Goal: Information Seeking & Learning: Check status

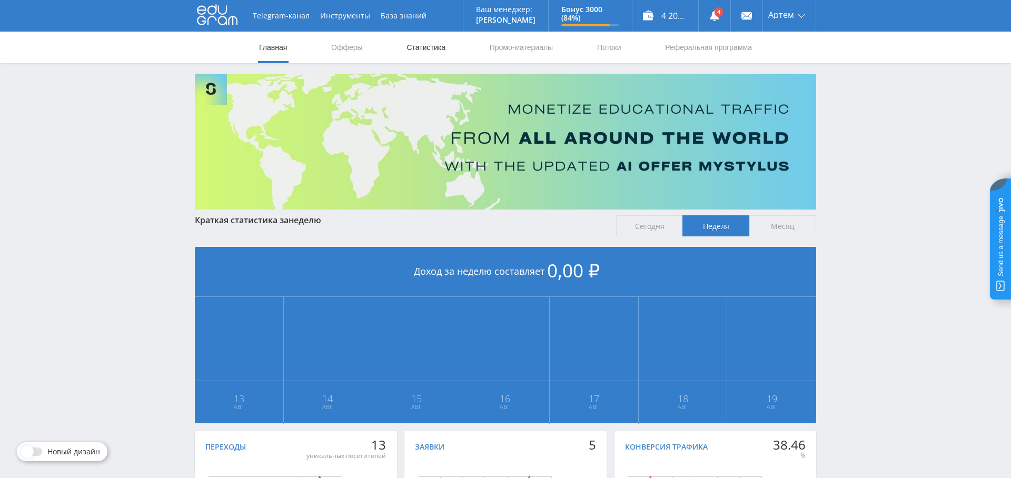
click at [428, 42] on link "Статистика" at bounding box center [425, 48] width 41 height 32
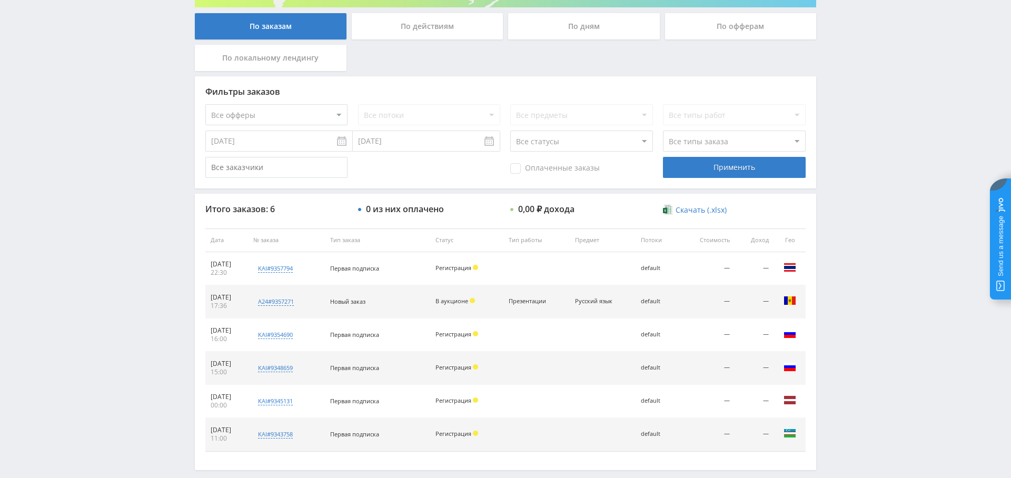
scroll to position [204, 0]
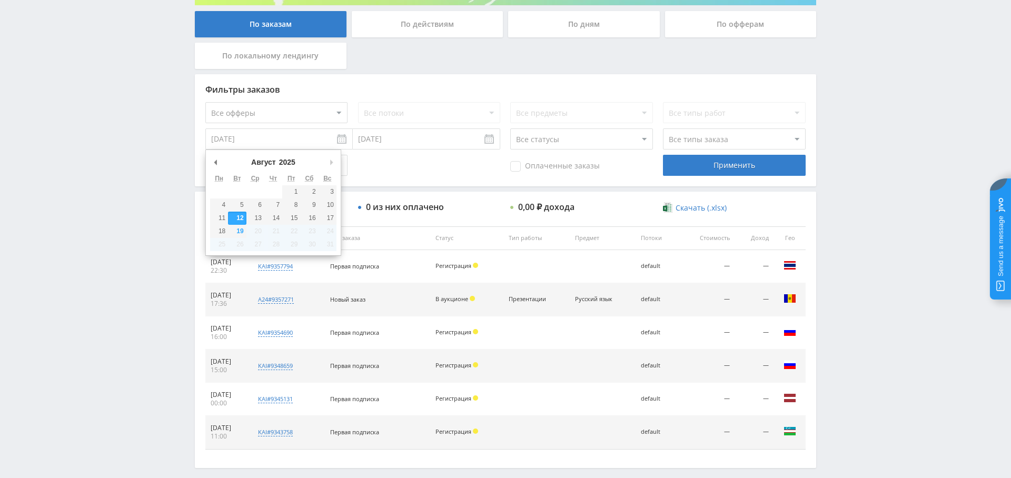
click at [294, 145] on input "[DATE]" at bounding box center [278, 138] width 147 height 21
type input "[DATE]"
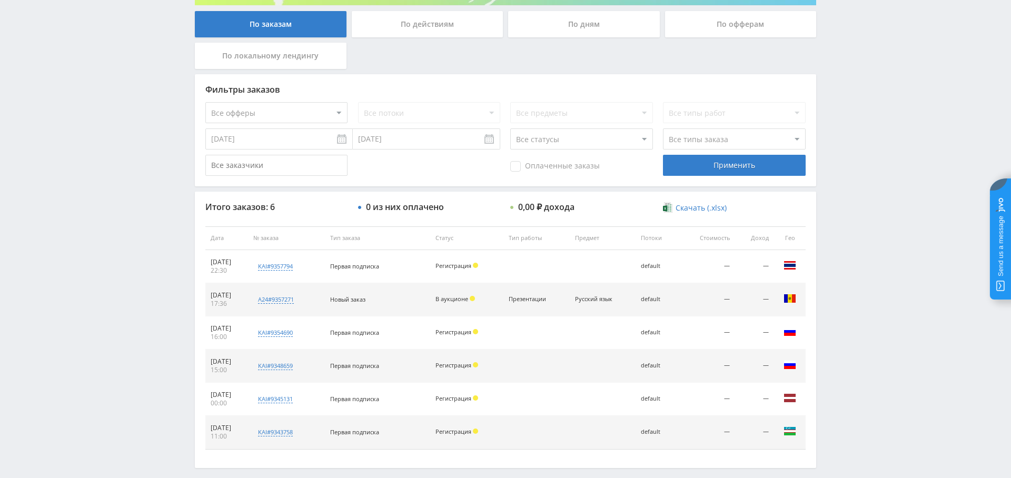
click at [775, 166] on div "Применить" at bounding box center [734, 165] width 142 height 21
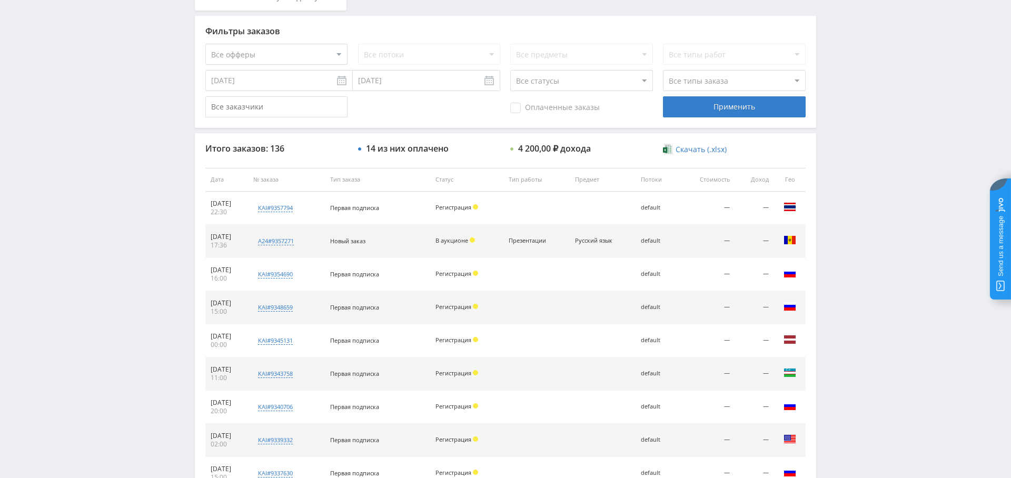
scroll to position [242, 0]
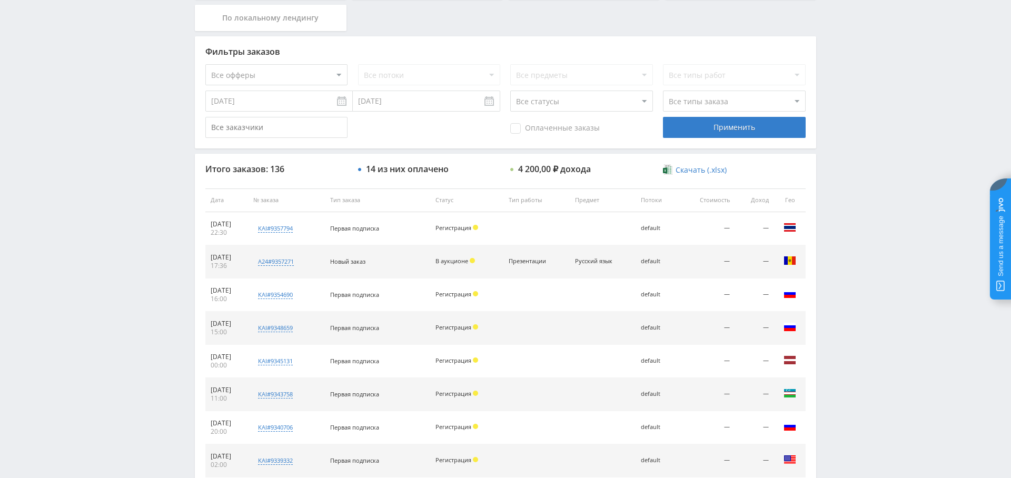
click at [537, 129] on span "Оплаченные заказы" at bounding box center [554, 128] width 89 height 11
click at [0, 0] on input "Оплаченные заказы" at bounding box center [0, 0] width 0 height 0
click at [730, 134] on div "Применить" at bounding box center [734, 127] width 142 height 21
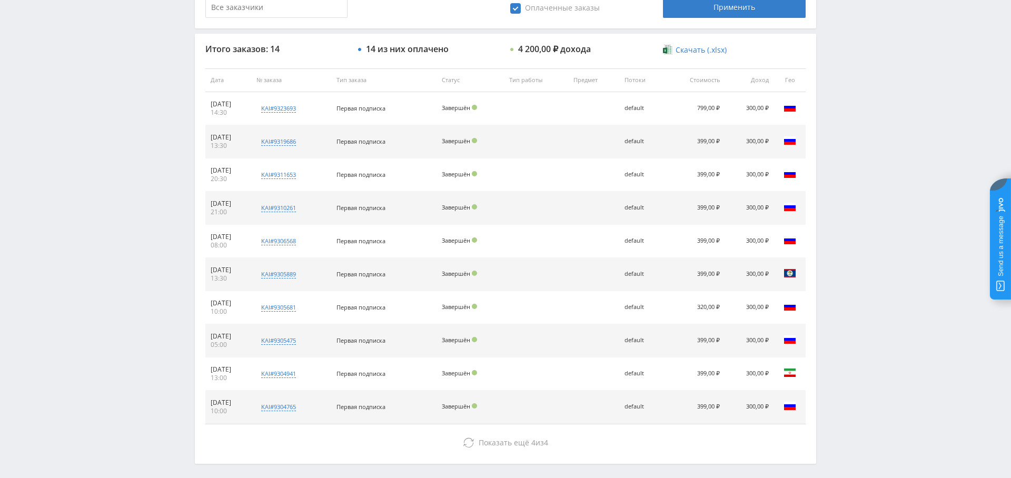
scroll to position [403, 0]
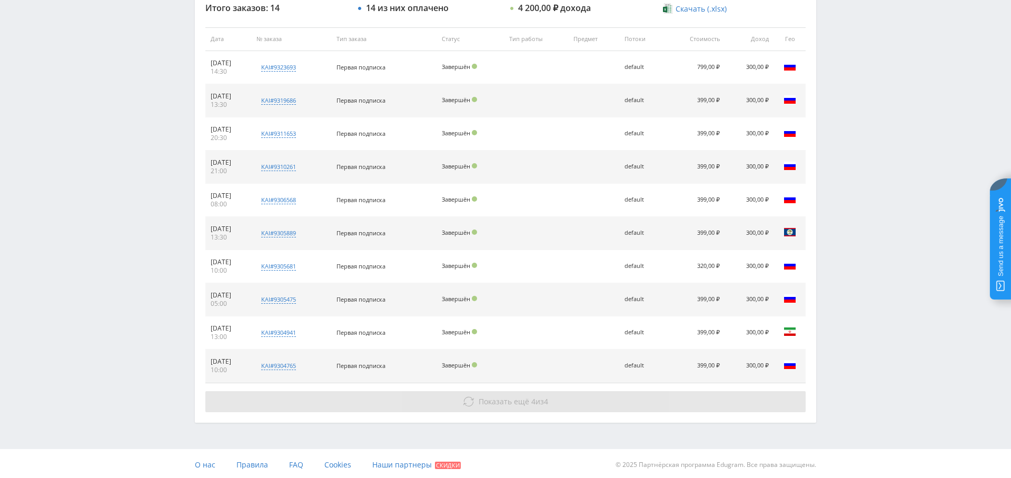
click at [533, 396] on span "Показать ещё 4 из 4" at bounding box center [512, 401] width 69 height 10
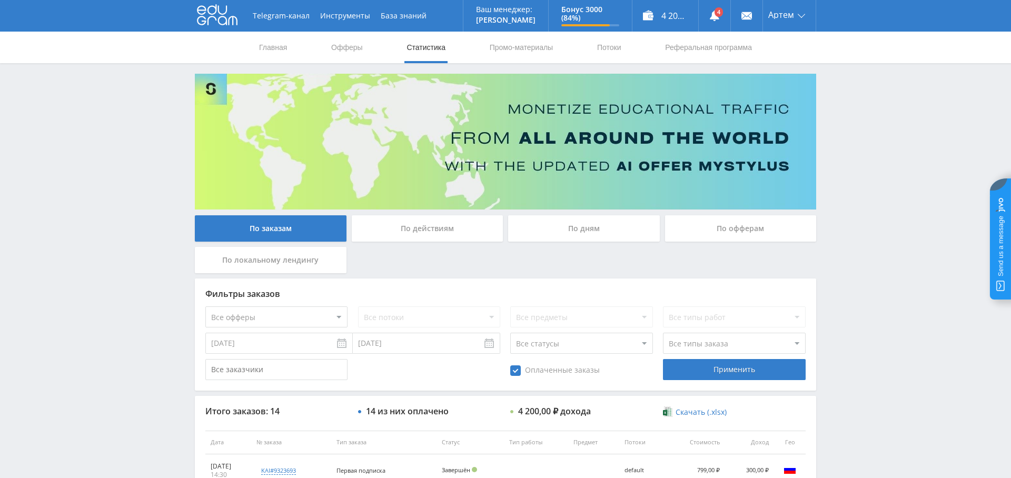
scroll to position [87, 0]
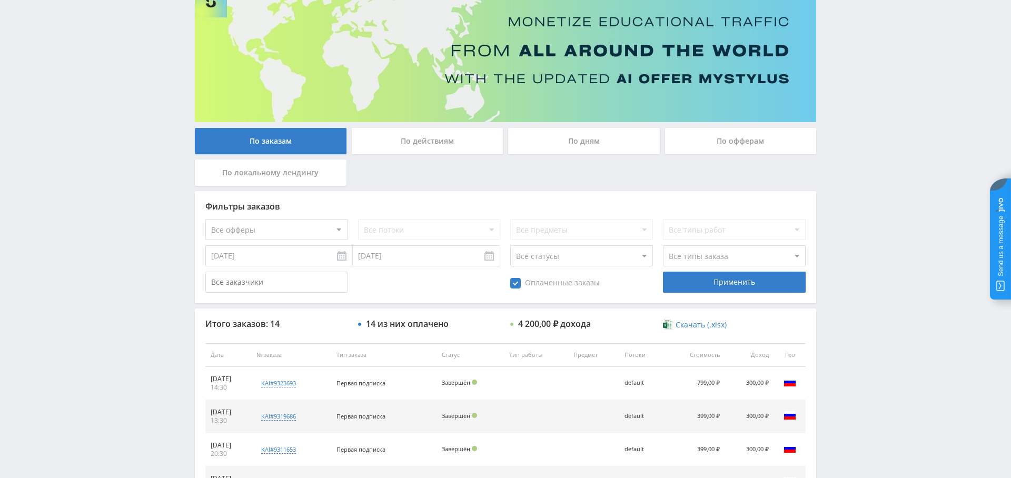
click at [617, 151] on div "По дням" at bounding box center [584, 141] width 152 height 26
click at [0, 0] on input "По дням" at bounding box center [0, 0] width 0 height 0
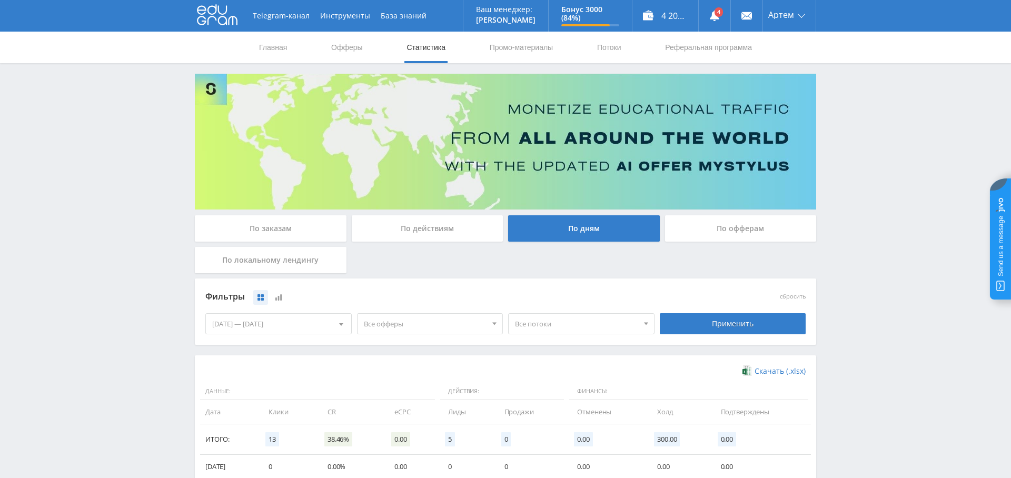
scroll to position [169, 0]
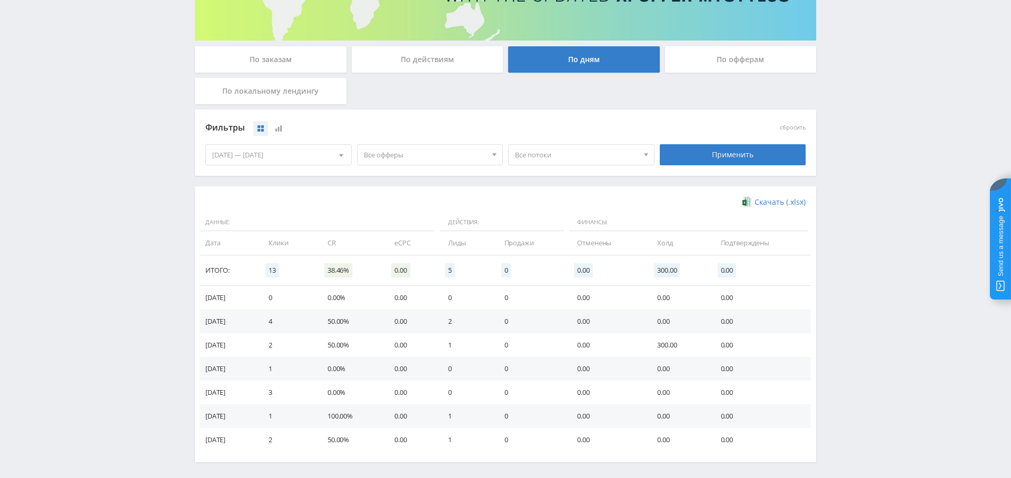
click at [293, 155] on div "[DATE] — [DATE]" at bounding box center [278, 155] width 145 height 20
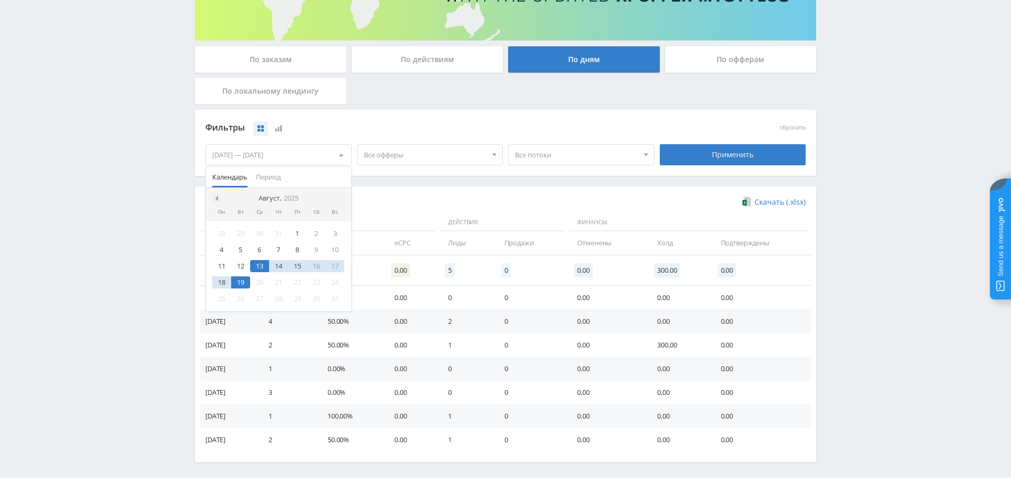
click at [217, 199] on div at bounding box center [216, 198] width 8 height 8
click at [242, 231] on div "1" at bounding box center [240, 233] width 19 height 12
click at [337, 194] on div at bounding box center [340, 198] width 8 height 8
click at [243, 282] on div "19" at bounding box center [240, 282] width 19 height 12
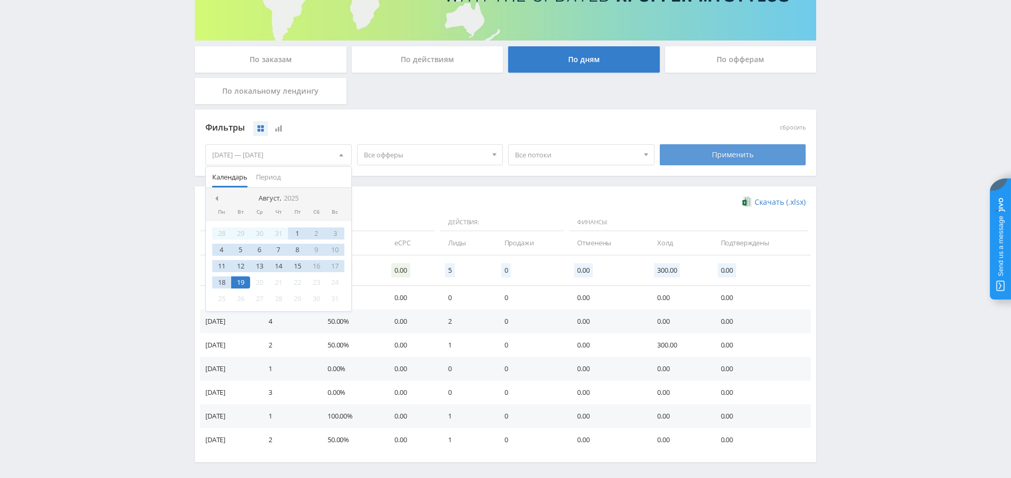
click at [741, 155] on div "Применить" at bounding box center [733, 154] width 146 height 21
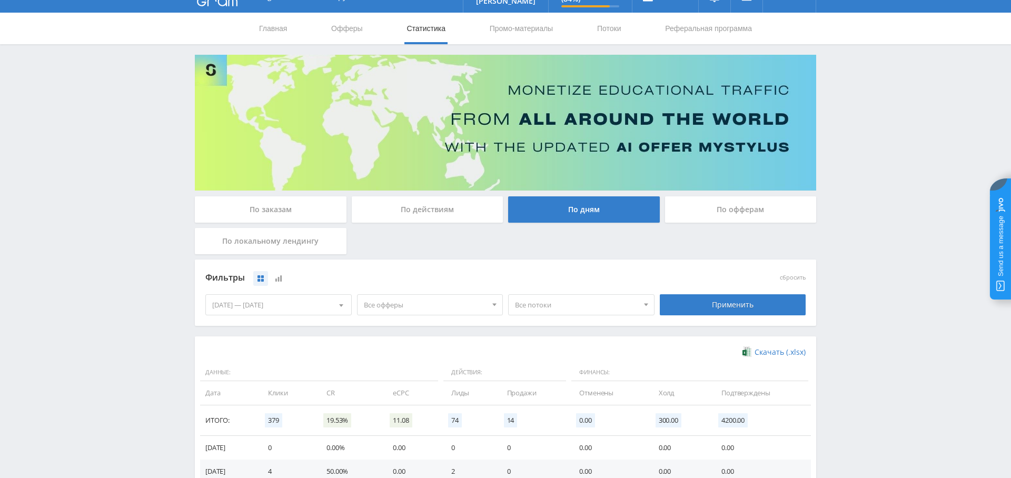
scroll to position [547, 0]
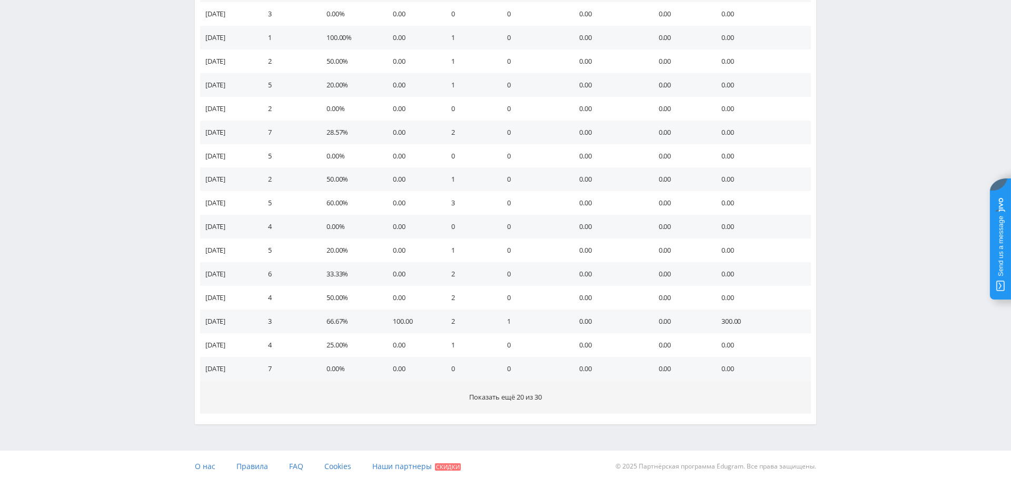
drag, startPoint x: 519, startPoint y: 390, endPoint x: 512, endPoint y: 396, distance: 8.6
click at [519, 390] on button "Показать ещё 20 из 30" at bounding box center [505, 397] width 611 height 33
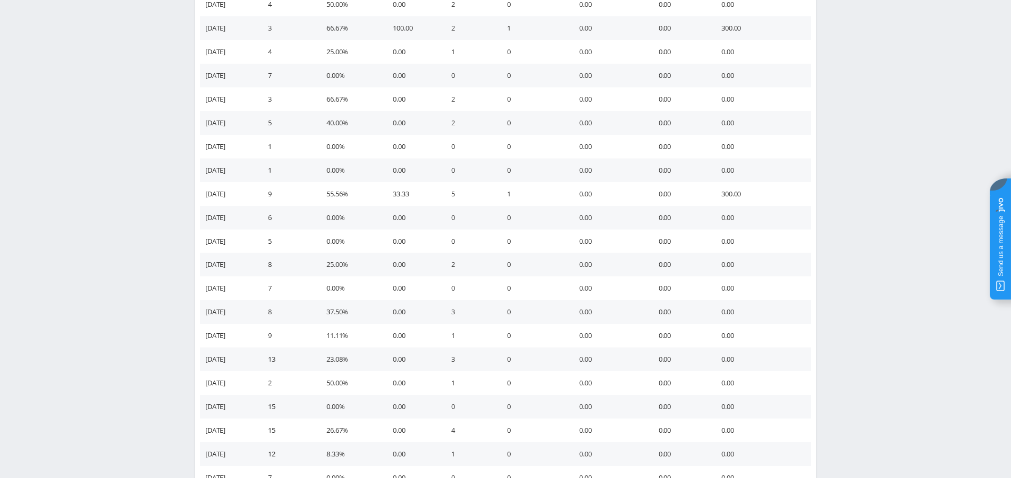
scroll to position [1024, 0]
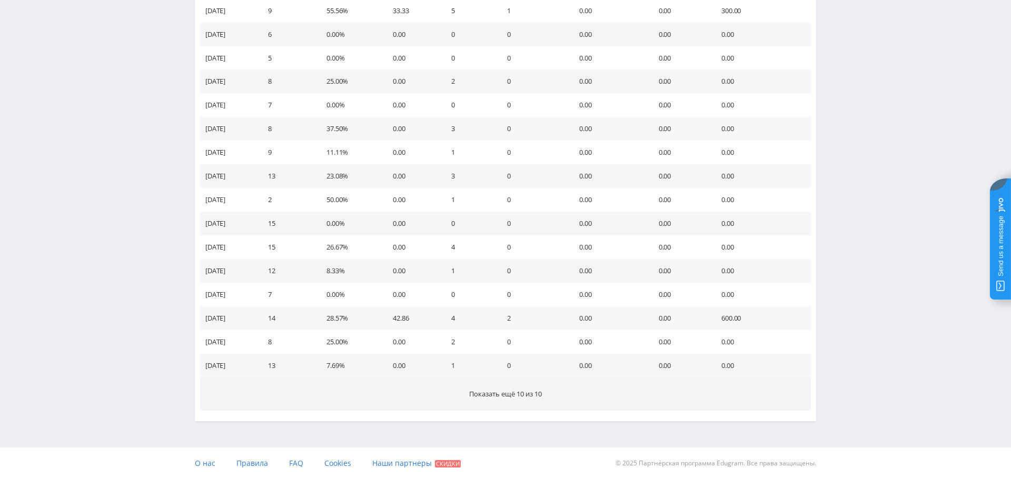
drag, startPoint x: 504, startPoint y: 370, endPoint x: 495, endPoint y: 384, distance: 16.5
click at [495, 392] on span "Показать ещё 10 из 10" at bounding box center [505, 393] width 73 height 9
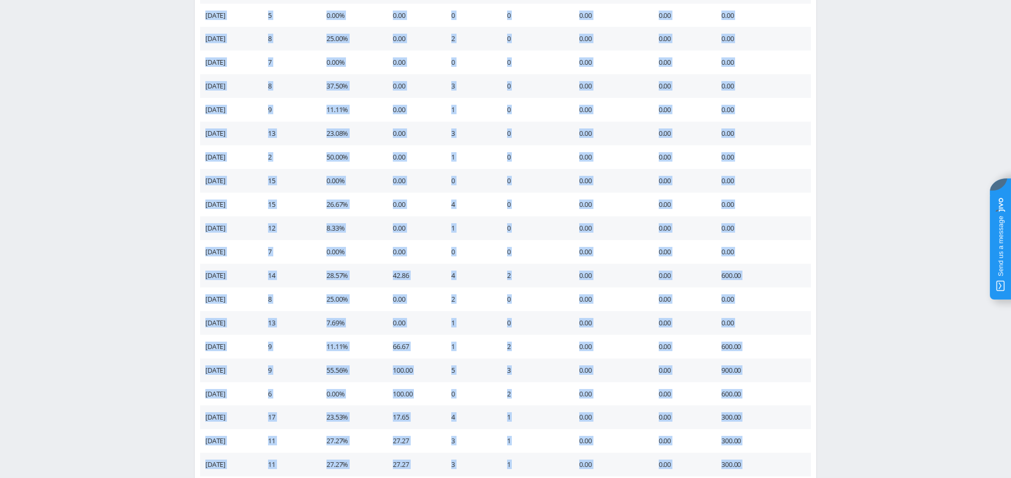
click at [486, 351] on td "1" at bounding box center [468, 347] width 55 height 24
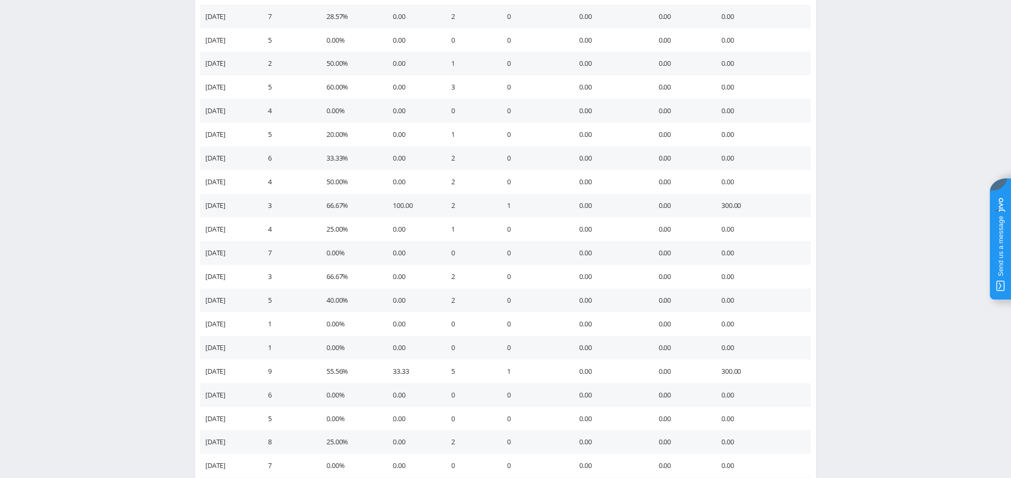
scroll to position [43, 0]
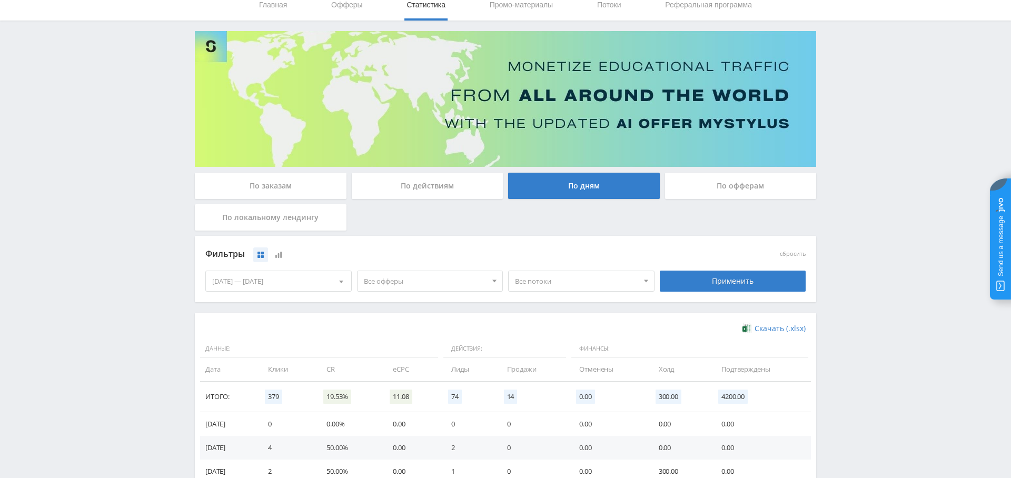
click at [273, 278] on div "[DATE] — [DATE]" at bounding box center [278, 281] width 145 height 20
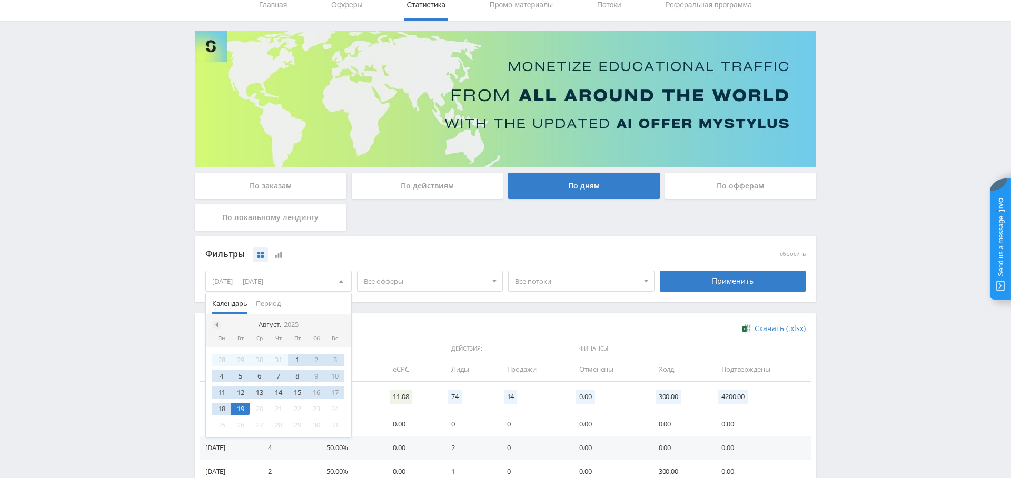
click at [215, 322] on span at bounding box center [215, 324] width 5 height 5
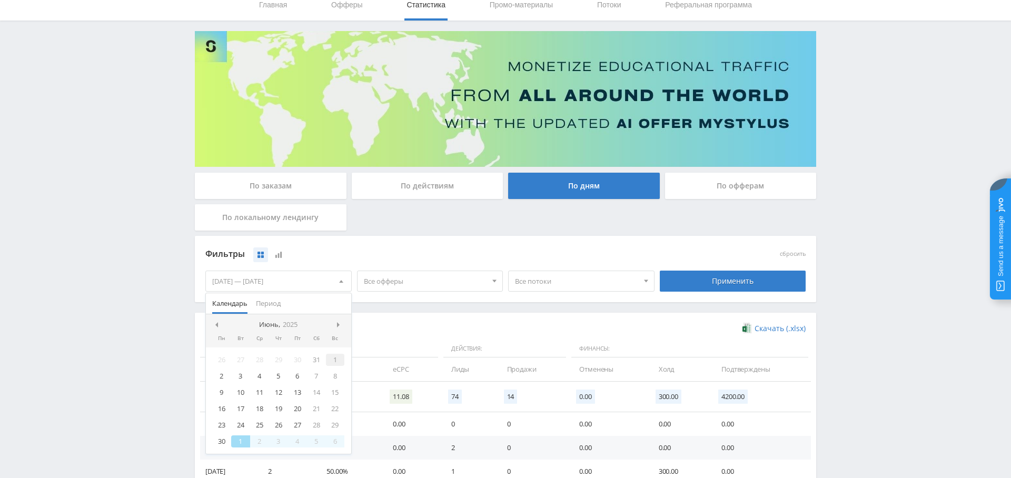
click at [331, 357] on div "1" at bounding box center [335, 360] width 19 height 12
click at [341, 323] on span at bounding box center [339, 324] width 5 height 5
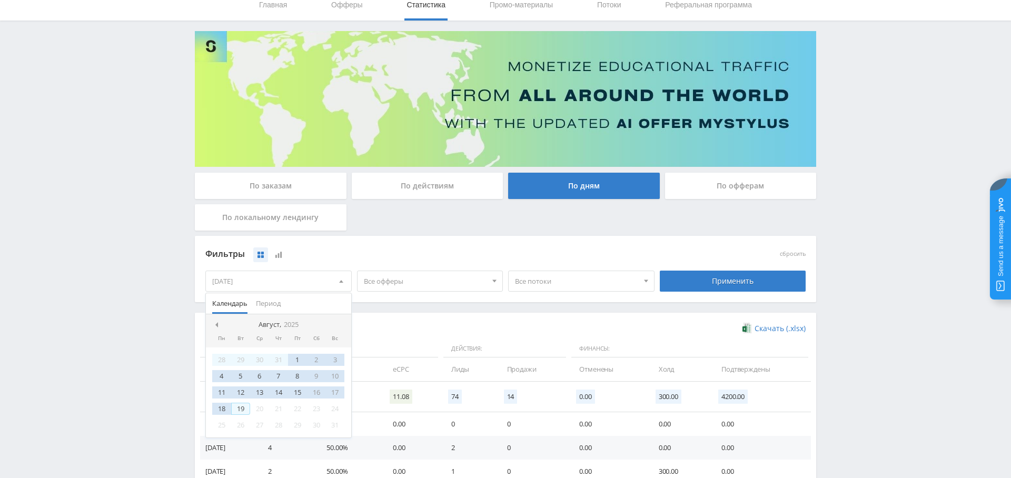
click at [241, 408] on div "19" at bounding box center [240, 409] width 19 height 12
click at [434, 311] on div "Фильтры сбросить [DATE] — [DATE] Календарь Период [PERSON_NAME], 2025 Пн Вт Ср …" at bounding box center [505, 274] width 621 height 77
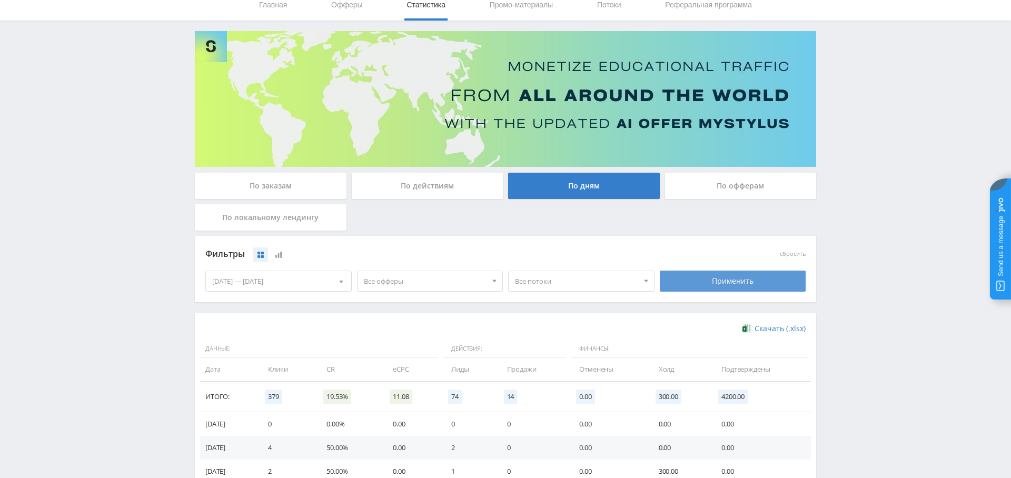
drag, startPoint x: 727, startPoint y: 285, endPoint x: 662, endPoint y: 314, distance: 72.1
click at [727, 285] on div "Применить" at bounding box center [733, 281] width 146 height 21
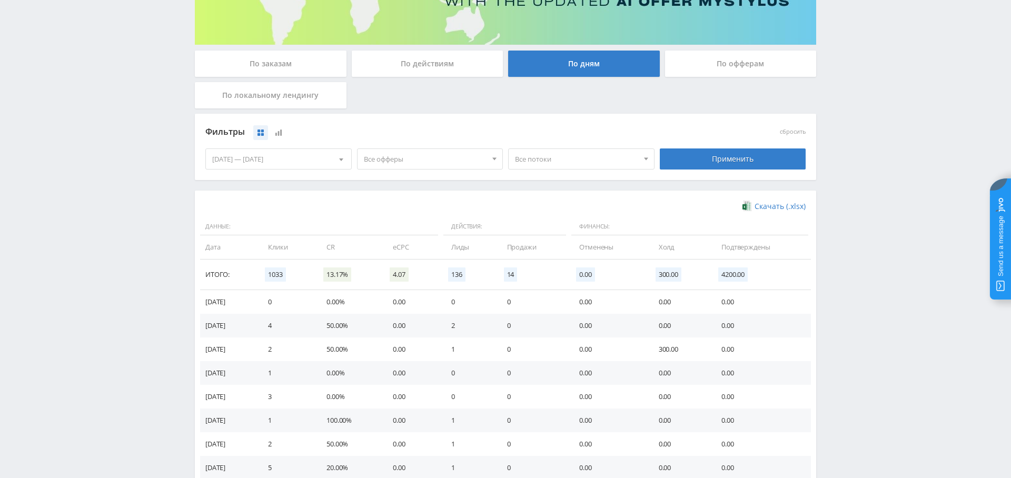
scroll to position [551, 0]
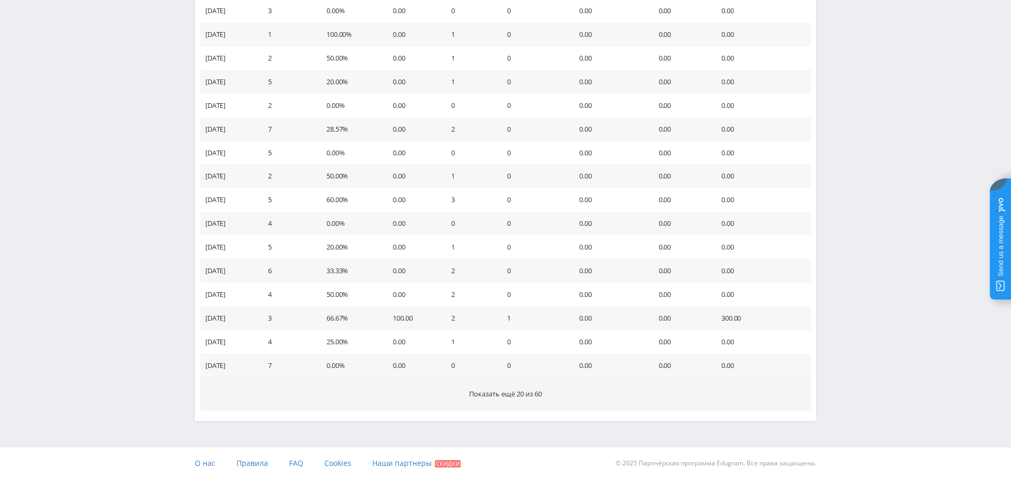
click at [535, 395] on span "Показать ещё 20 из 60" at bounding box center [505, 393] width 73 height 9
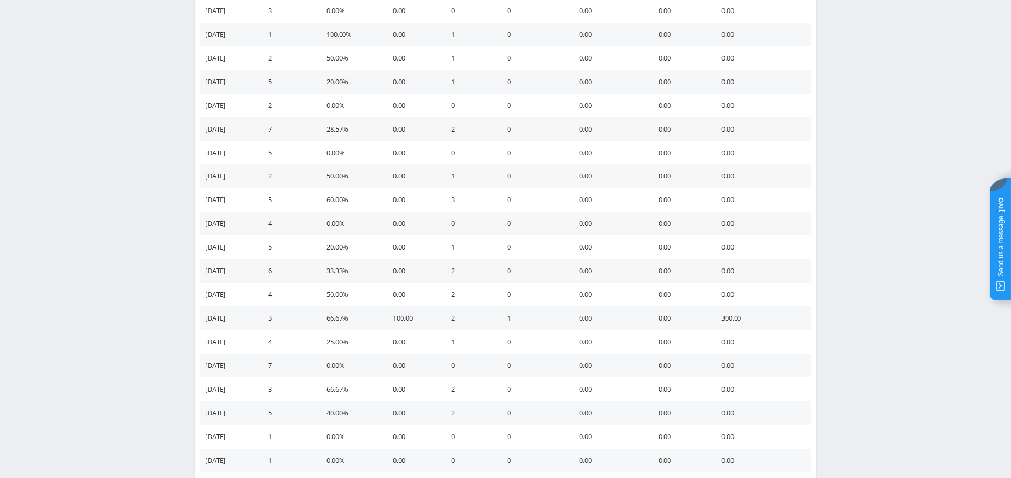
scroll to position [1024, 0]
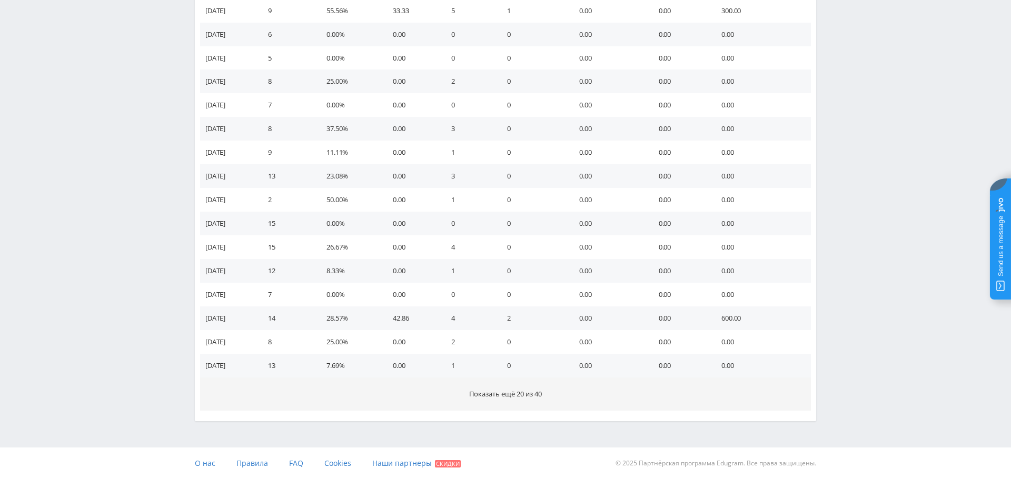
click at [531, 392] on span "Показать ещё 20 из 40" at bounding box center [505, 393] width 73 height 9
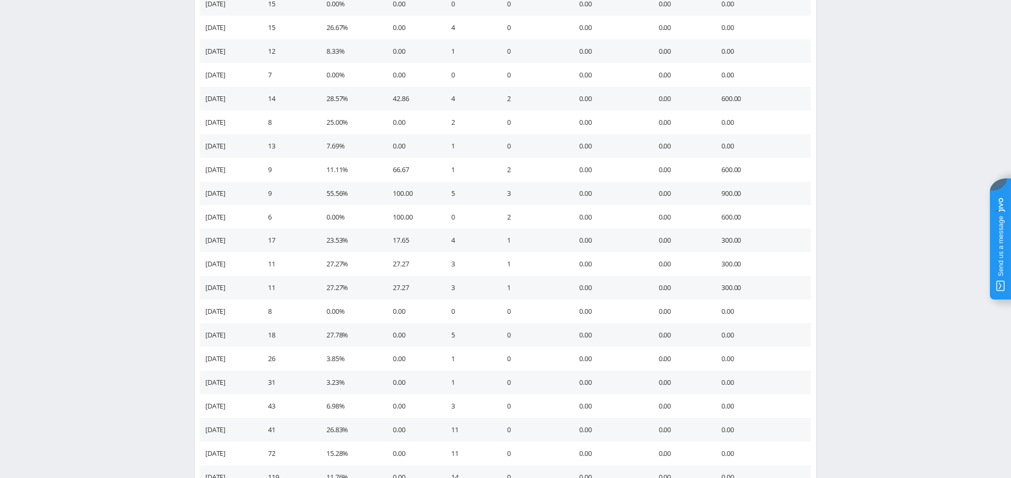
scroll to position [1497, 0]
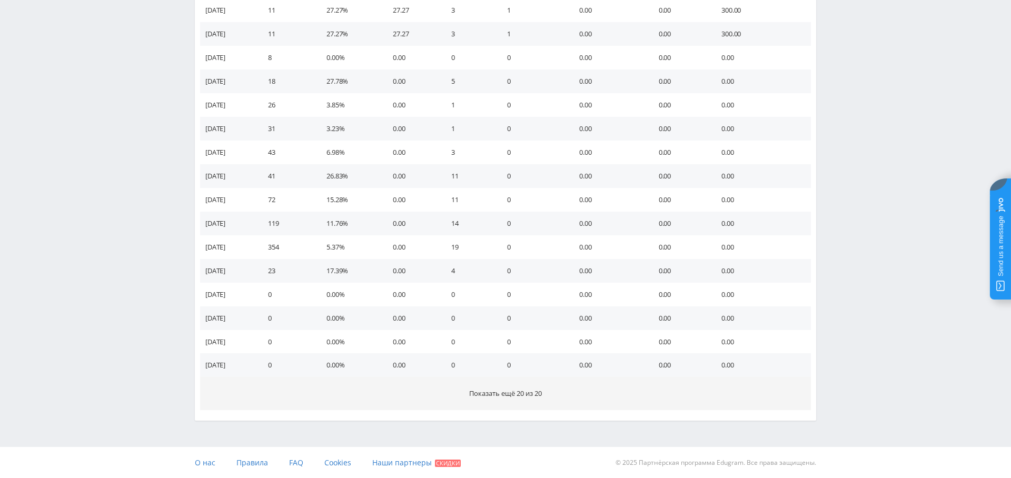
click at [492, 380] on button "Показать ещё 20 из 20" at bounding box center [505, 393] width 611 height 33
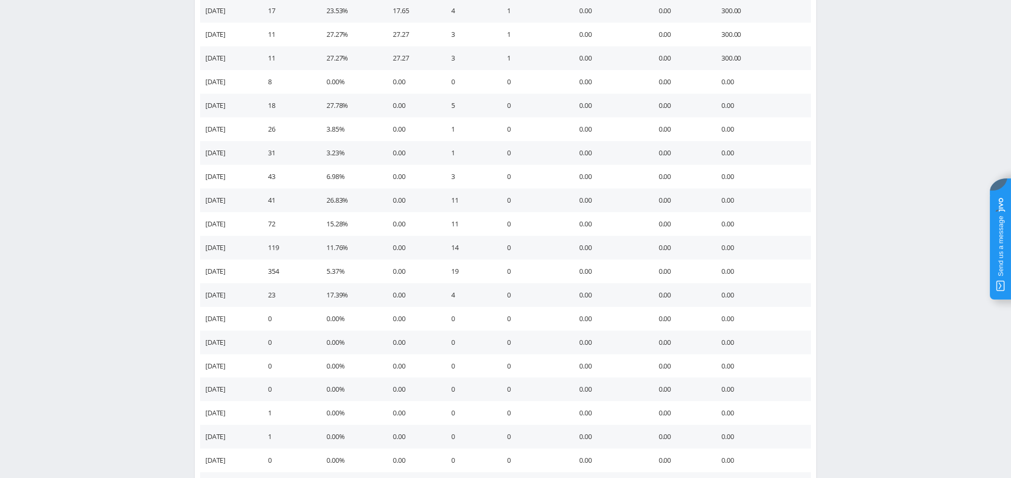
scroll to position [1457, 0]
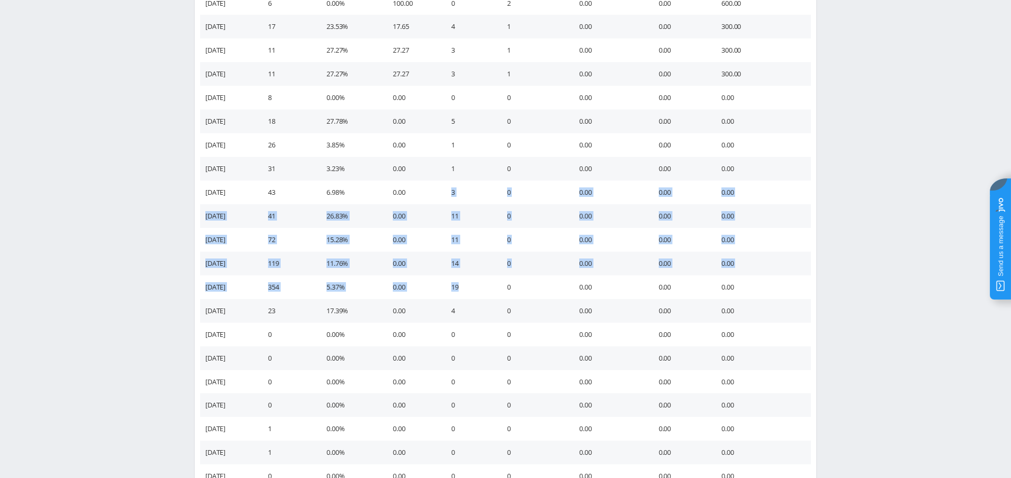
drag, startPoint x: 460, startPoint y: 277, endPoint x: 446, endPoint y: 199, distance: 79.1
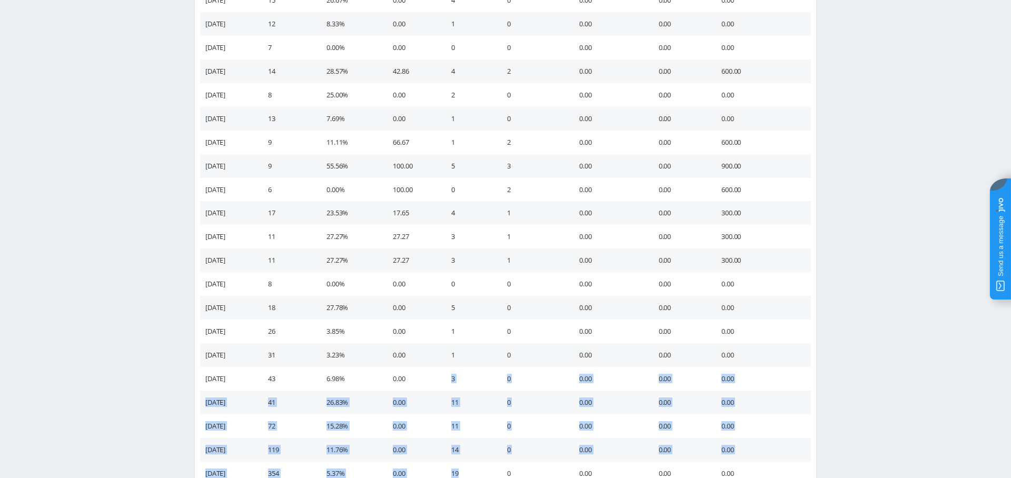
scroll to position [1267, 0]
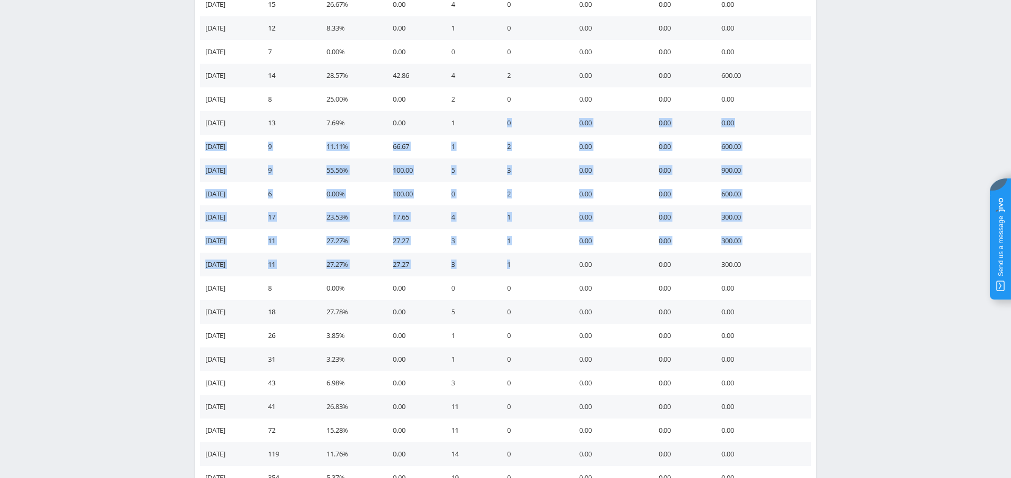
drag, startPoint x: 524, startPoint y: 264, endPoint x: 455, endPoint y: 128, distance: 152.3
click at [454, 127] on tbody "[DATE] 0 0.00% 0.00 0 0 0.00 0.00 0.00 [DATE] 4 50.00% 0.00 2 0 0.00 0.00 0.00 …" at bounding box center [505, 134] width 611 height 1893
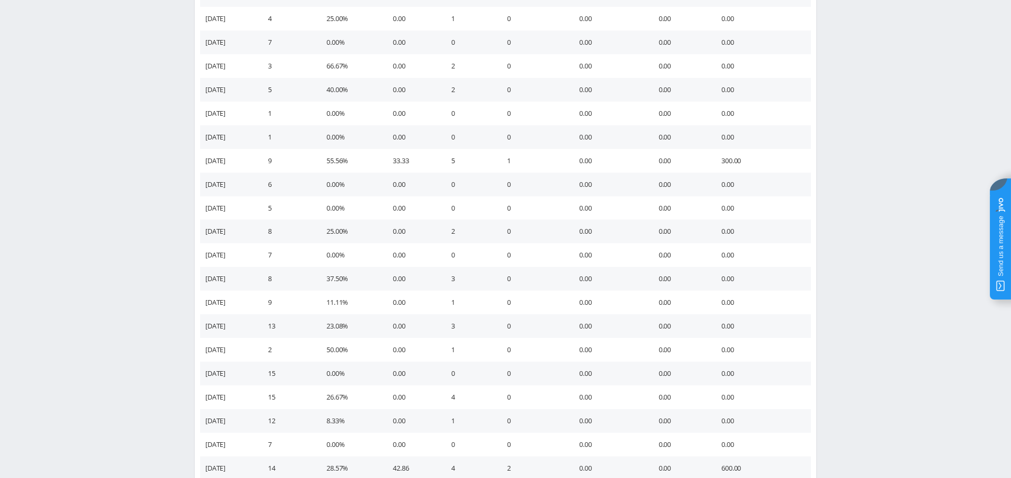
scroll to position [794, 0]
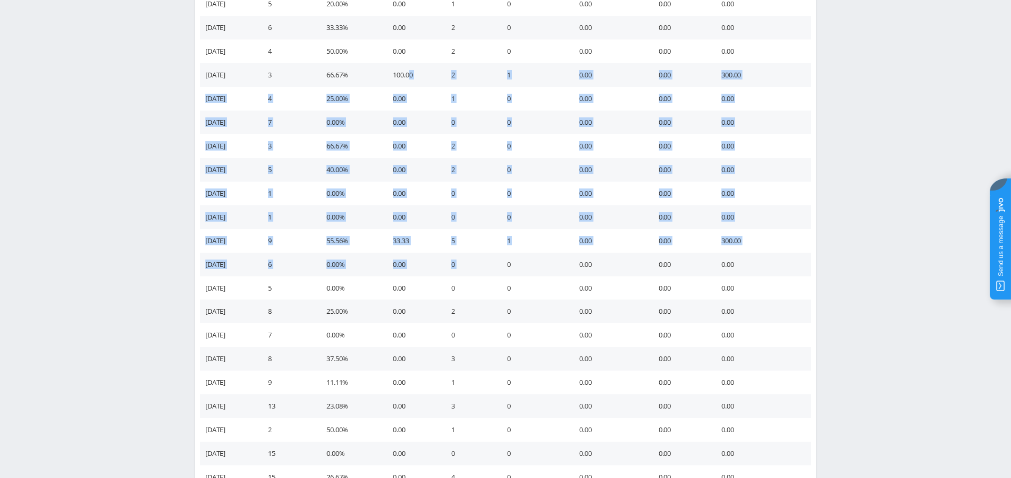
drag, startPoint x: 528, startPoint y: 256, endPoint x: 436, endPoint y: 118, distance: 165.6
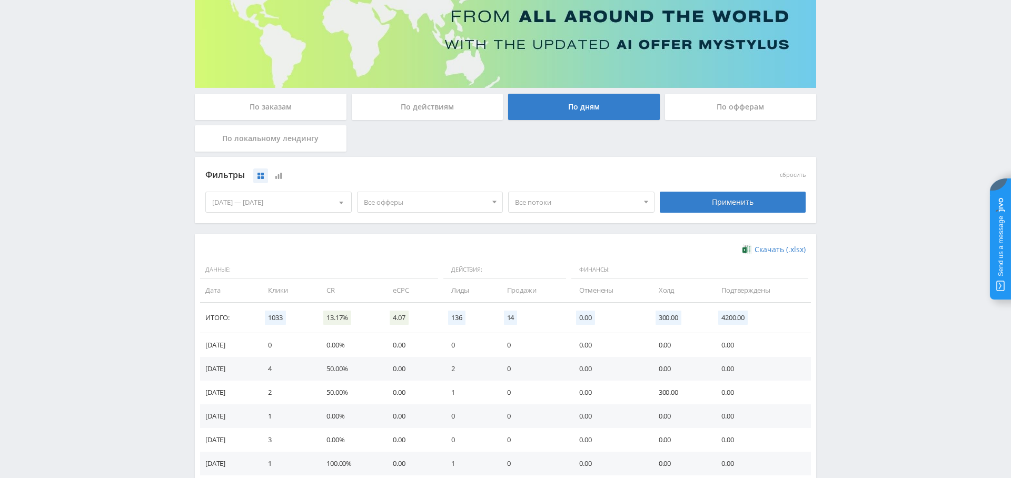
scroll to position [0, 0]
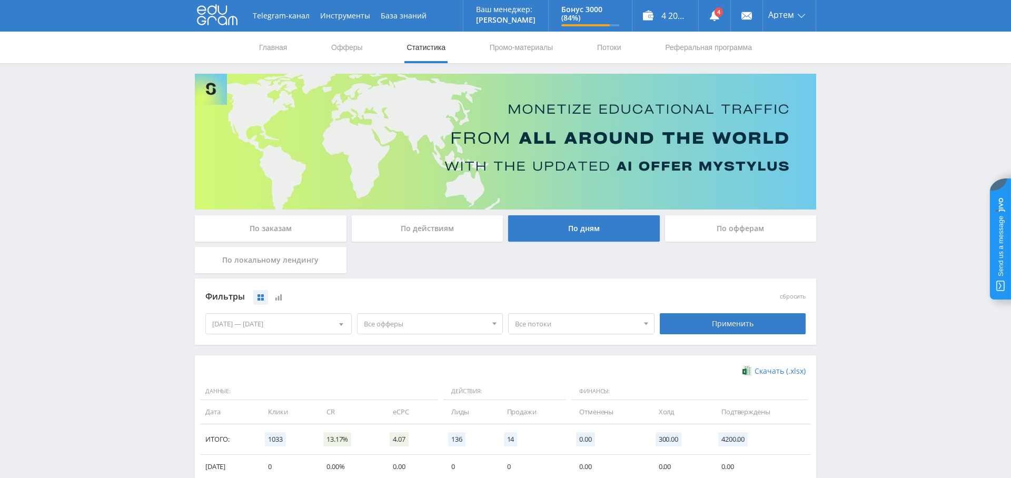
click at [282, 232] on div "По заказам" at bounding box center [271, 228] width 152 height 26
click at [0, 0] on input "По заказам" at bounding box center [0, 0] width 0 height 0
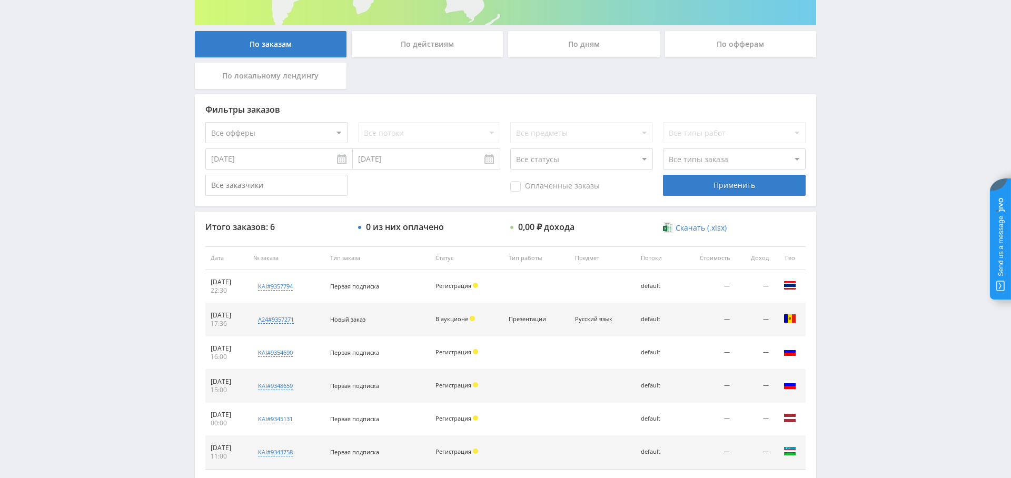
scroll to position [251, 0]
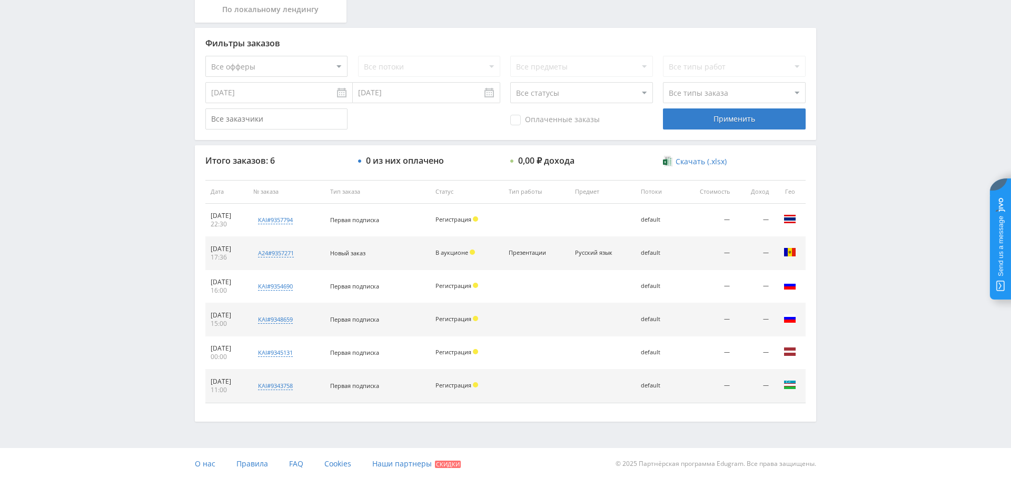
click at [256, 97] on input "[DATE]" at bounding box center [278, 92] width 147 height 21
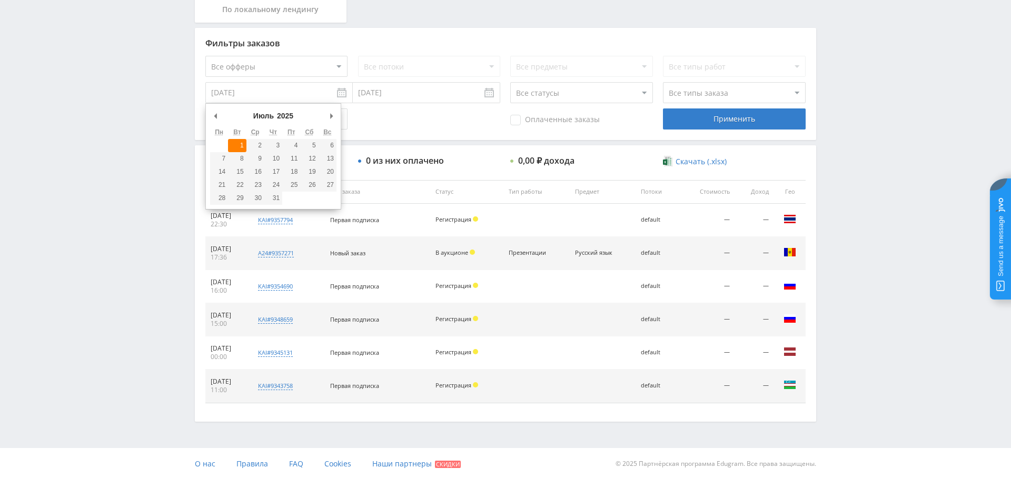
type input "[DATE]"
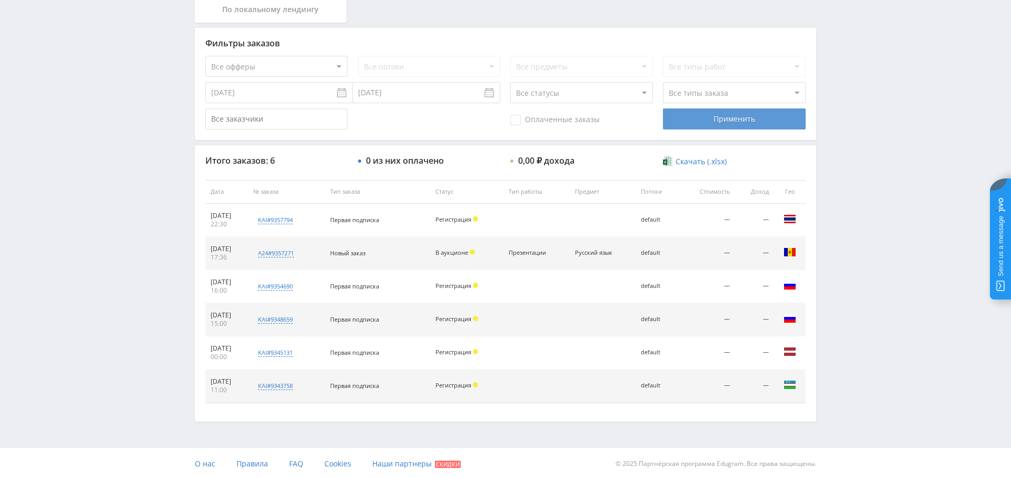
click at [733, 116] on div "Применить" at bounding box center [734, 118] width 142 height 21
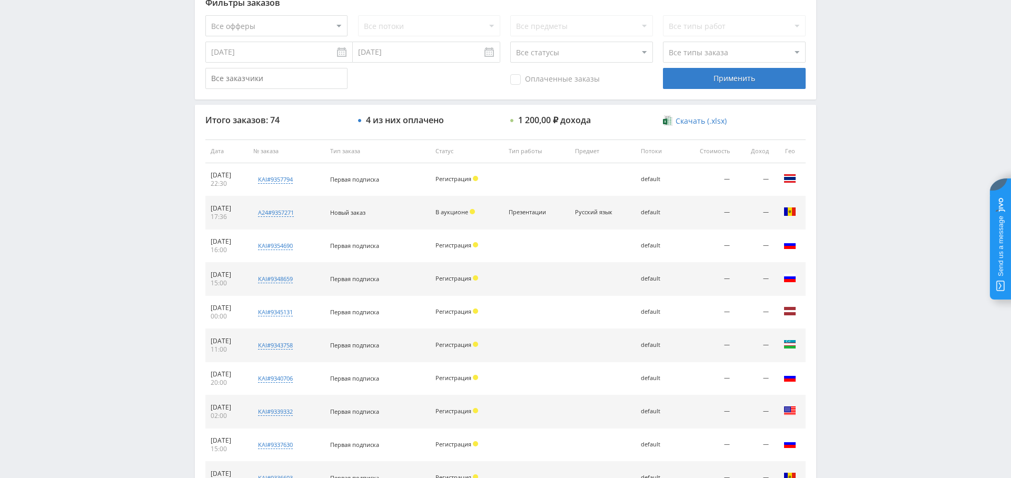
scroll to position [403, 0]
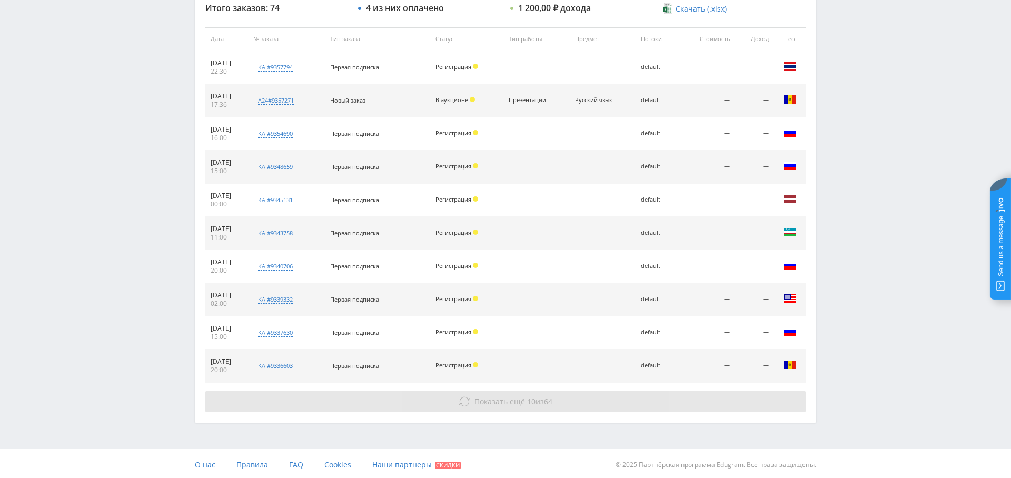
click at [587, 405] on button "Показать ещё 10 из 64" at bounding box center [505, 401] width 600 height 21
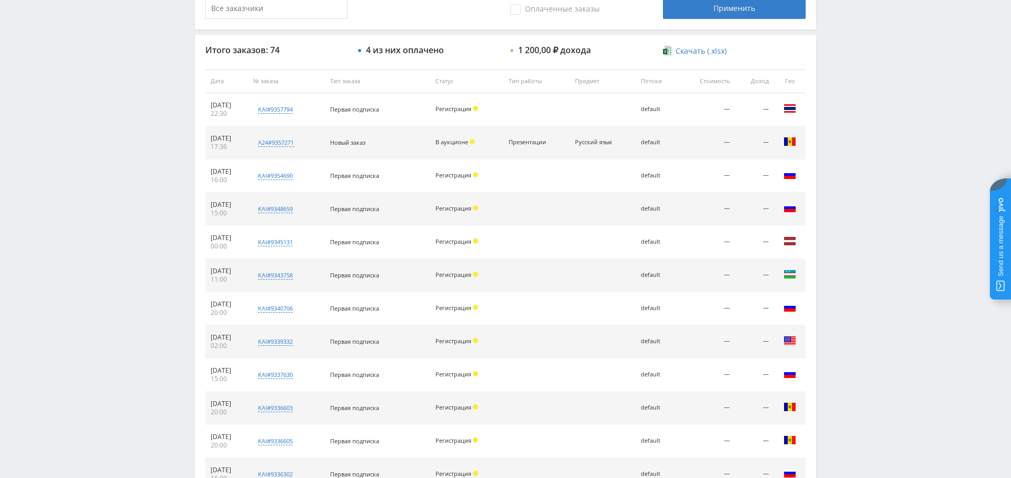
scroll to position [733, 0]
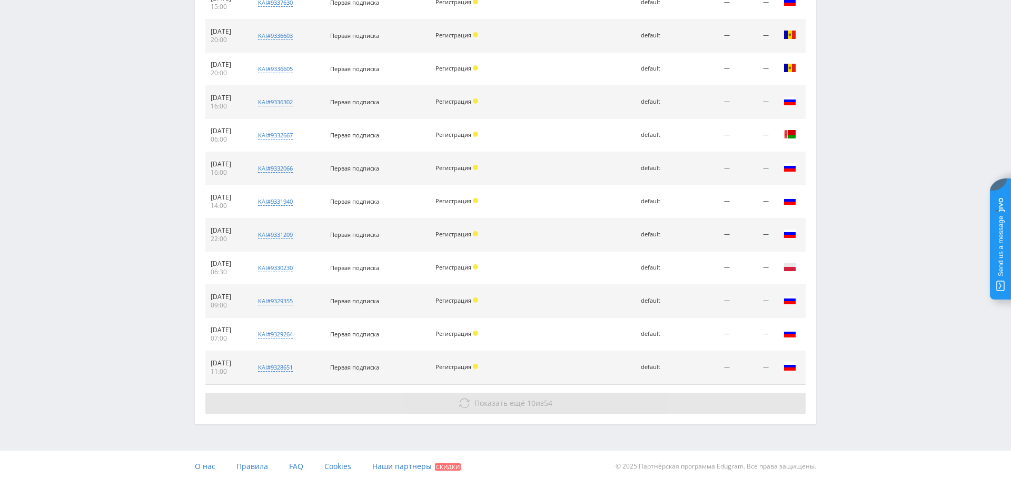
click at [526, 393] on button "Показать ещё 10 из 54" at bounding box center [505, 403] width 600 height 21
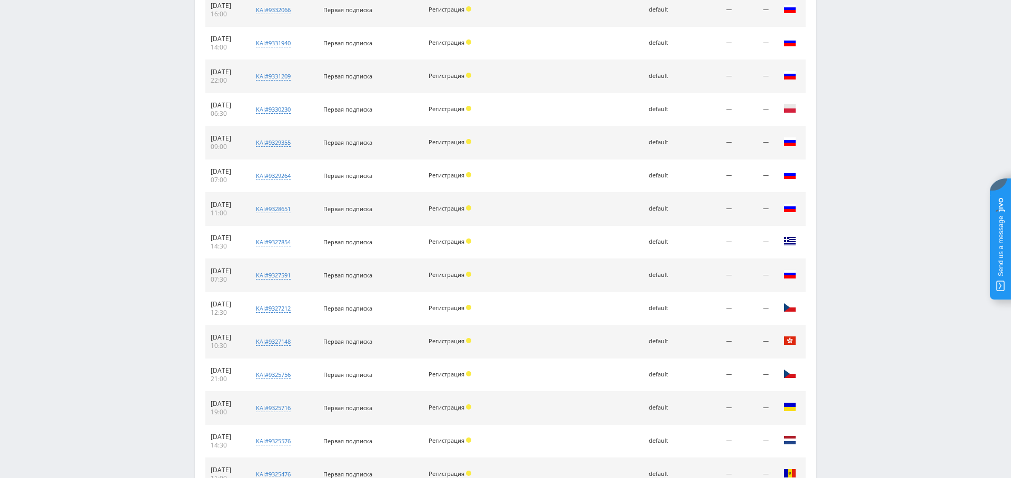
scroll to position [1063, 0]
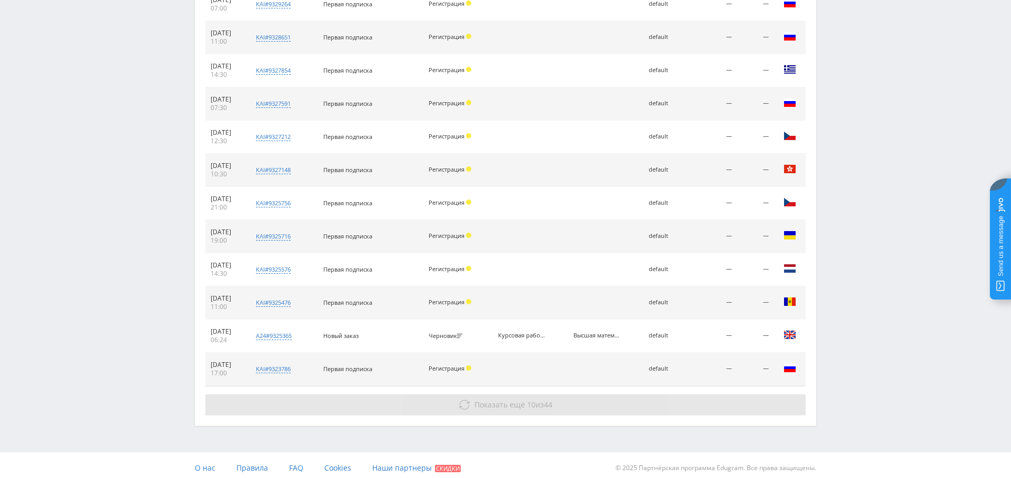
click at [529, 403] on span "10" at bounding box center [531, 405] width 8 height 10
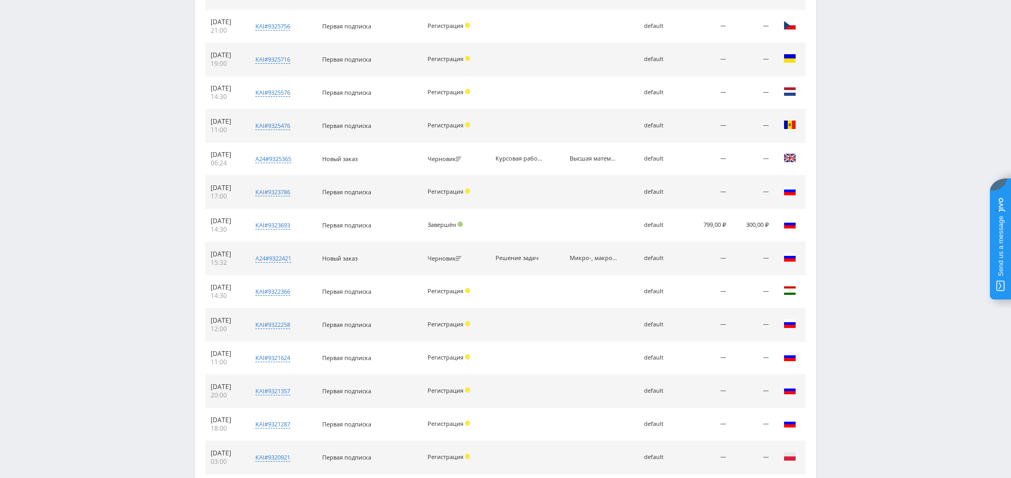
scroll to position [1393, 0]
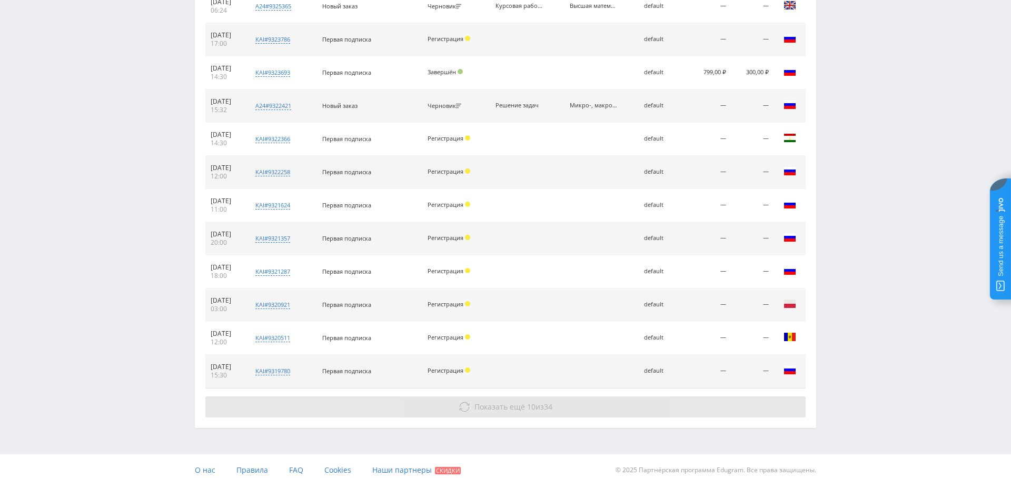
click at [518, 396] on button "Показать ещё 10 из 34" at bounding box center [505, 406] width 600 height 21
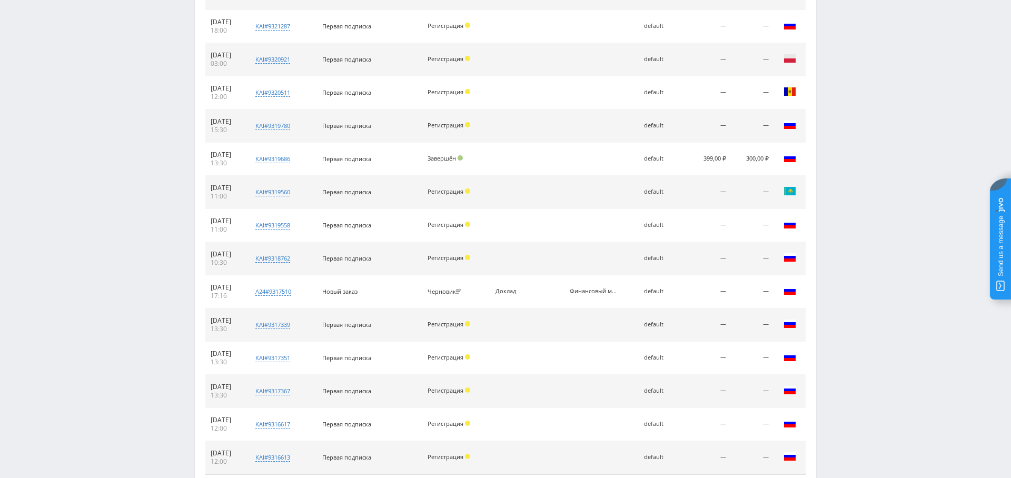
scroll to position [1723, 0]
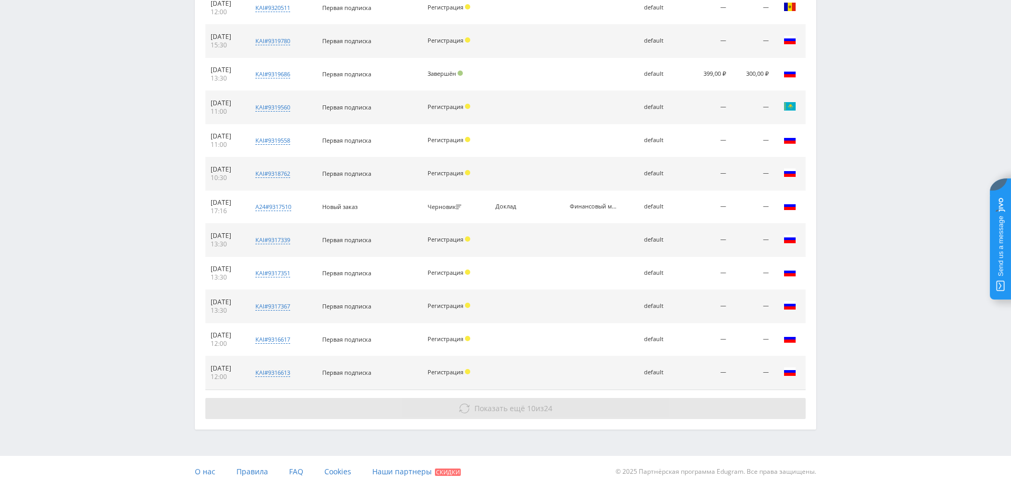
click at [535, 398] on button "Показать ещё 10 из 24" at bounding box center [505, 408] width 600 height 21
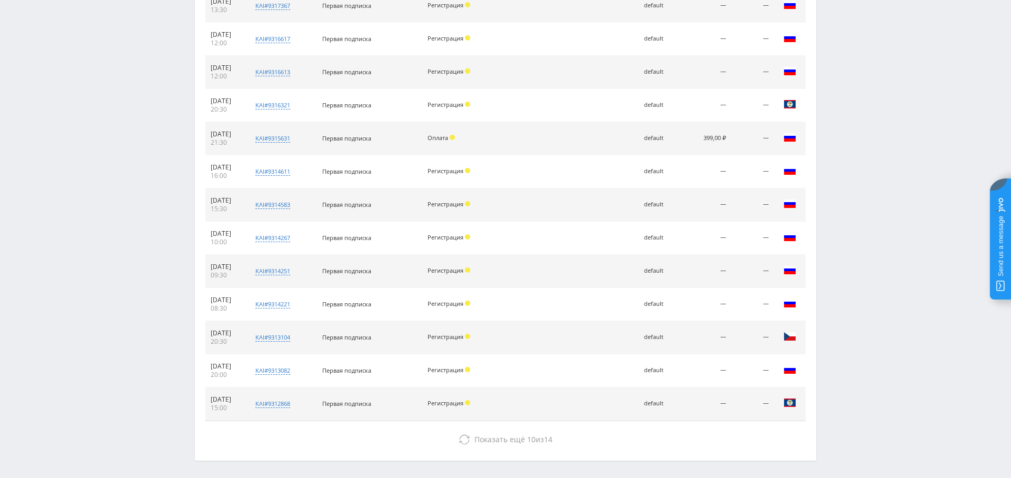
scroll to position [2053, 0]
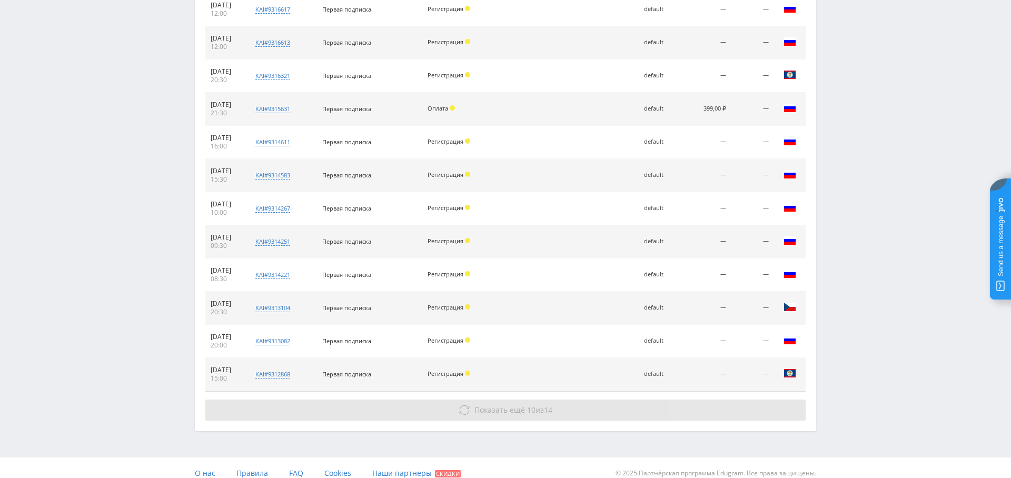
click at [519, 400] on button "Показать ещё 10 из 14" at bounding box center [505, 410] width 600 height 21
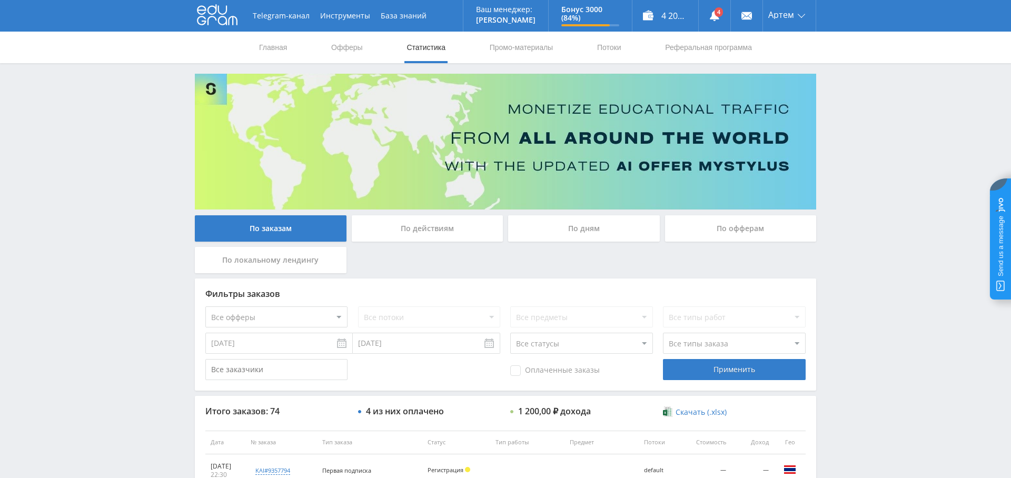
scroll to position [49, 0]
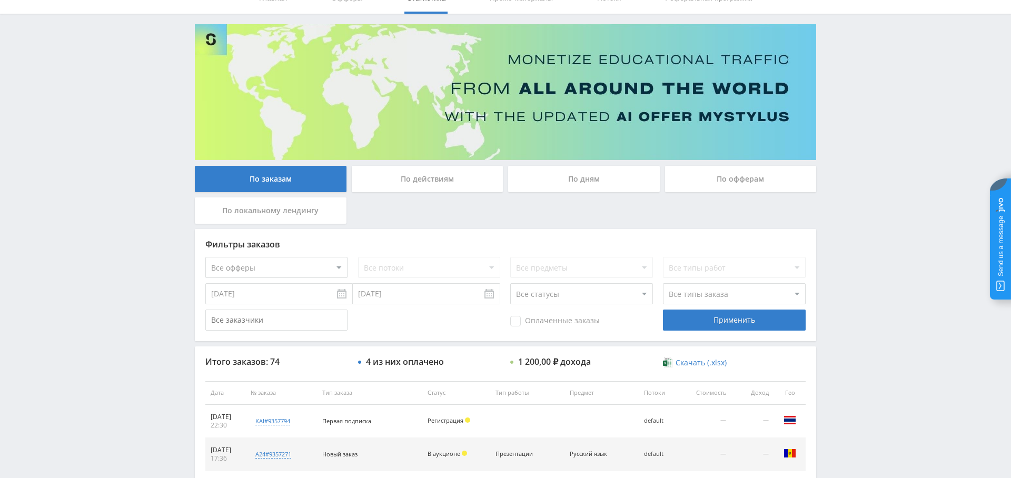
click at [590, 180] on div "По дням" at bounding box center [584, 179] width 152 height 26
click at [0, 0] on input "По дням" at bounding box center [0, 0] width 0 height 0
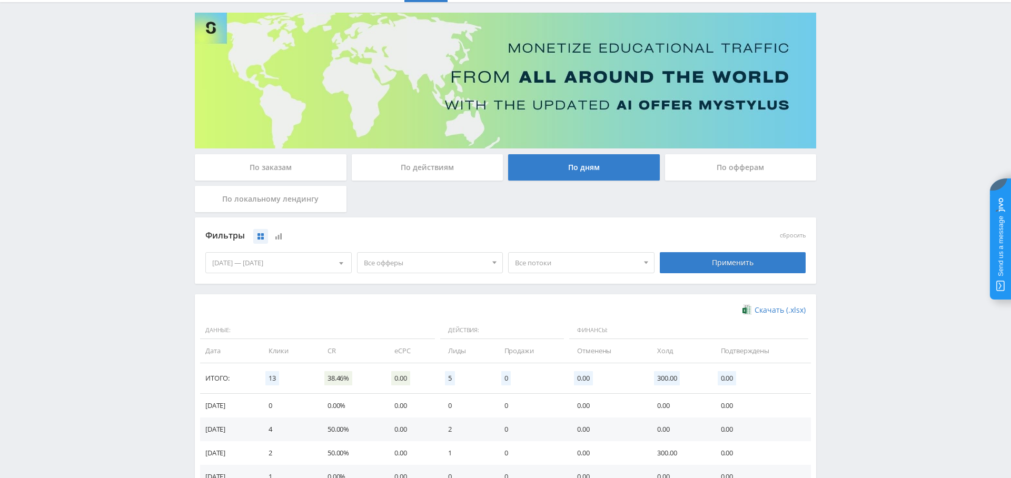
scroll to position [0, 0]
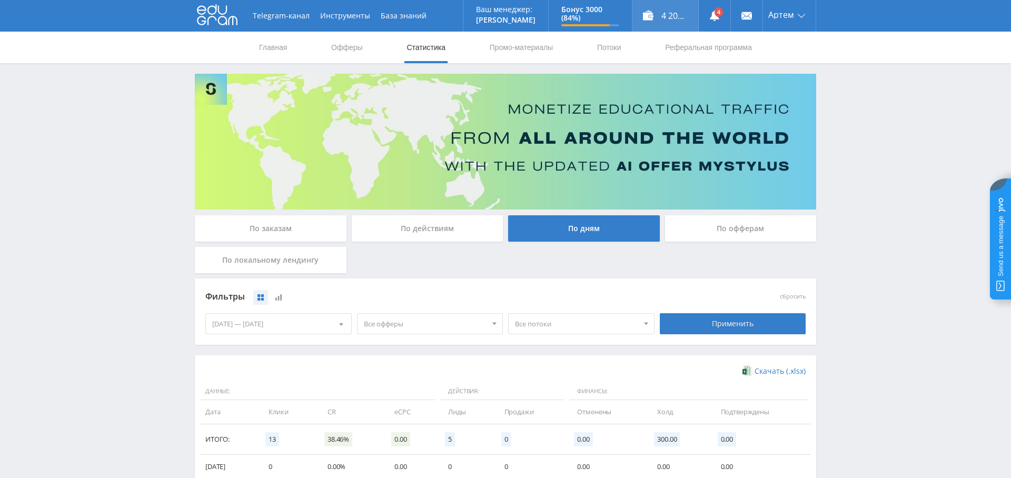
click at [674, 14] on div "4 200,00 ₽" at bounding box center [665, 16] width 66 height 32
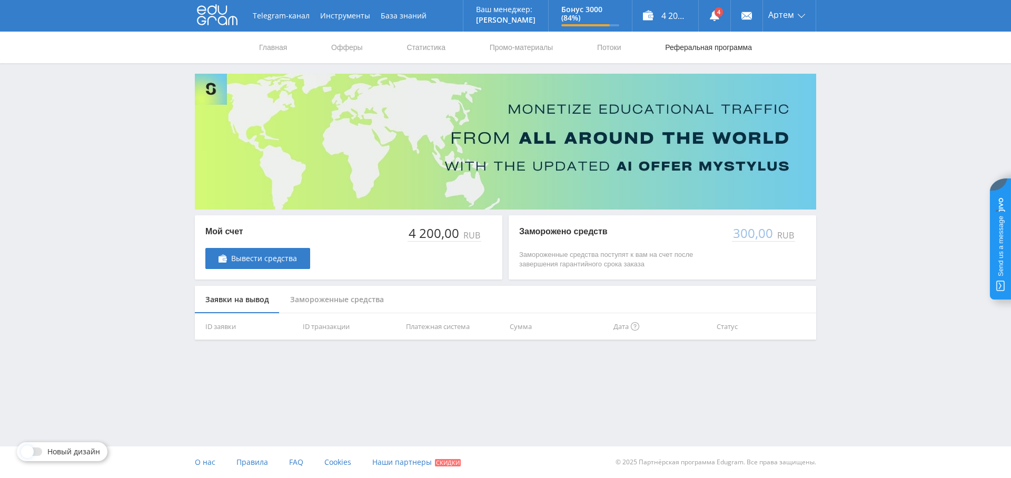
click at [715, 41] on link "Реферальная программа" at bounding box center [708, 48] width 89 height 32
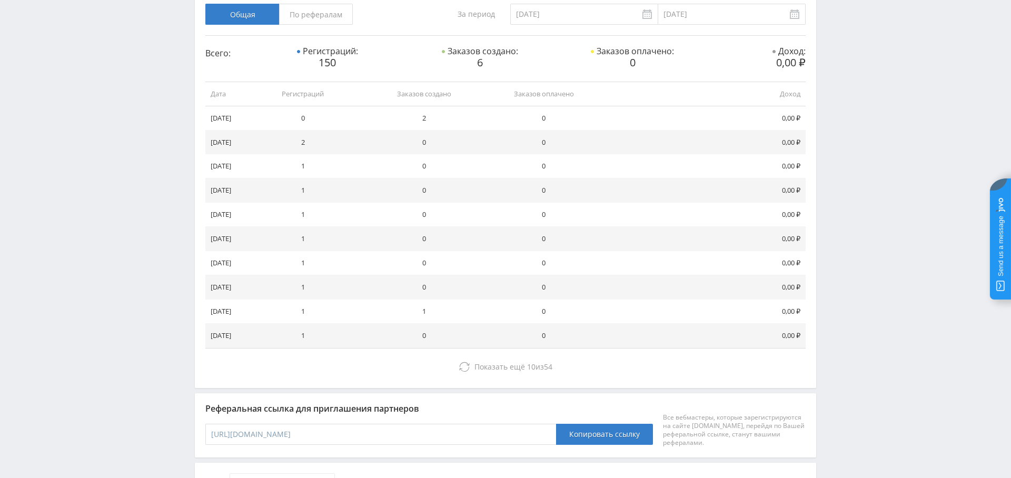
scroll to position [283, 0]
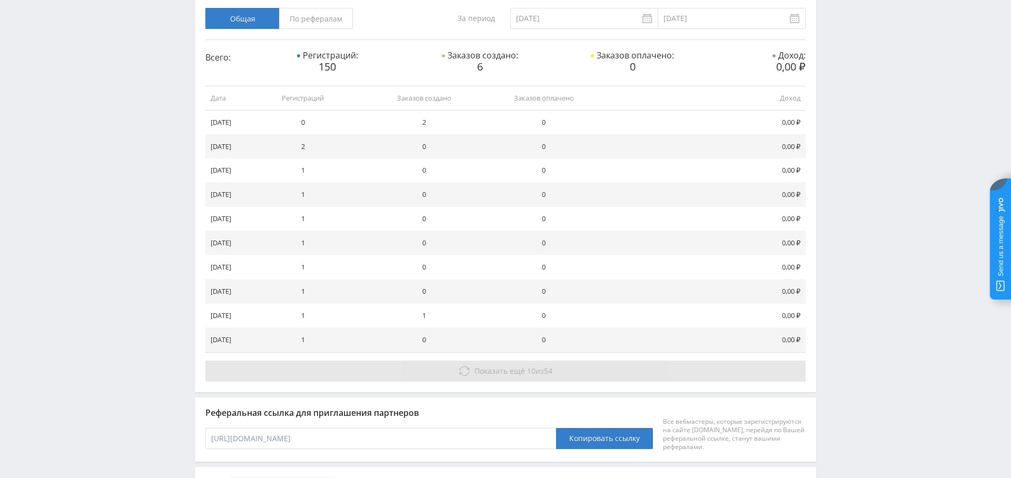
click at [541, 370] on span "Показать ещё 10 из 54" at bounding box center [513, 371] width 78 height 10
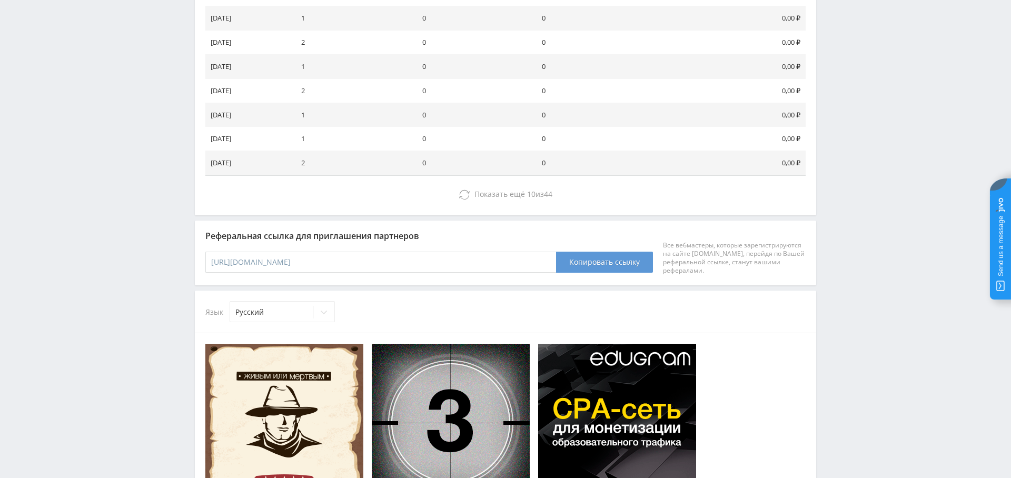
scroll to position [693, 0]
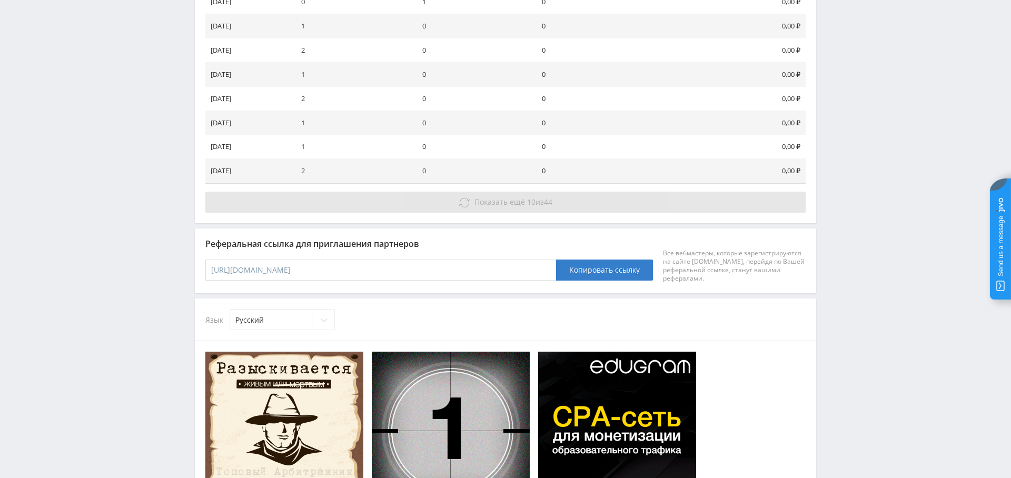
click at [545, 192] on button "Показать ещё 10 из 44" at bounding box center [505, 202] width 600 height 21
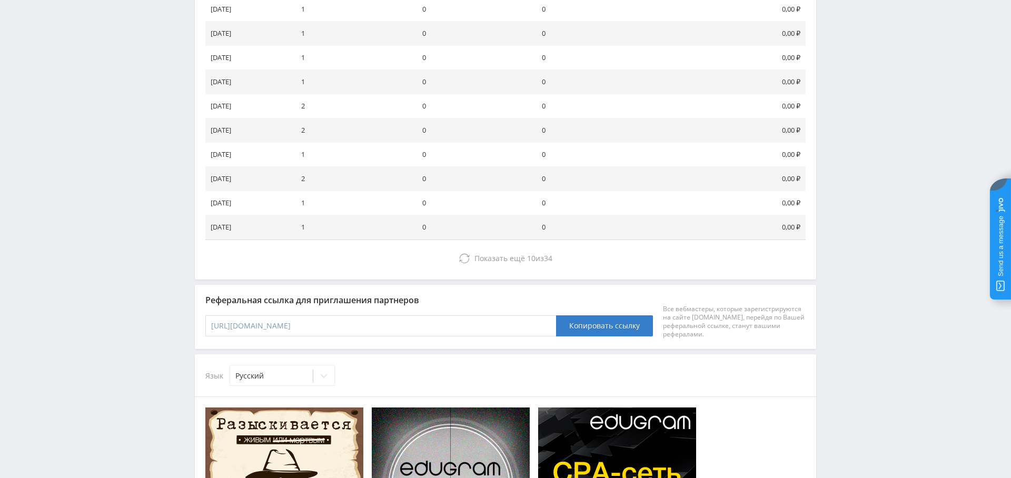
scroll to position [880, 0]
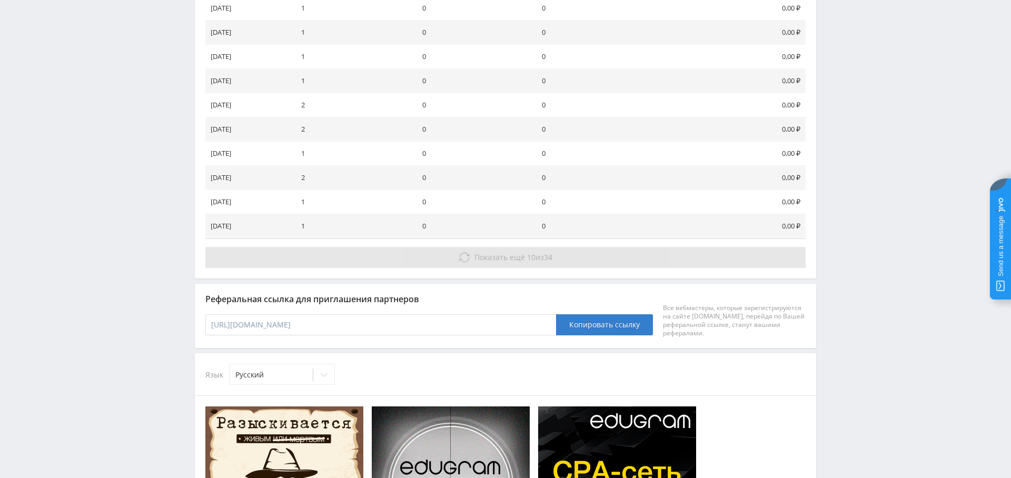
click at [532, 255] on span "10" at bounding box center [531, 257] width 8 height 10
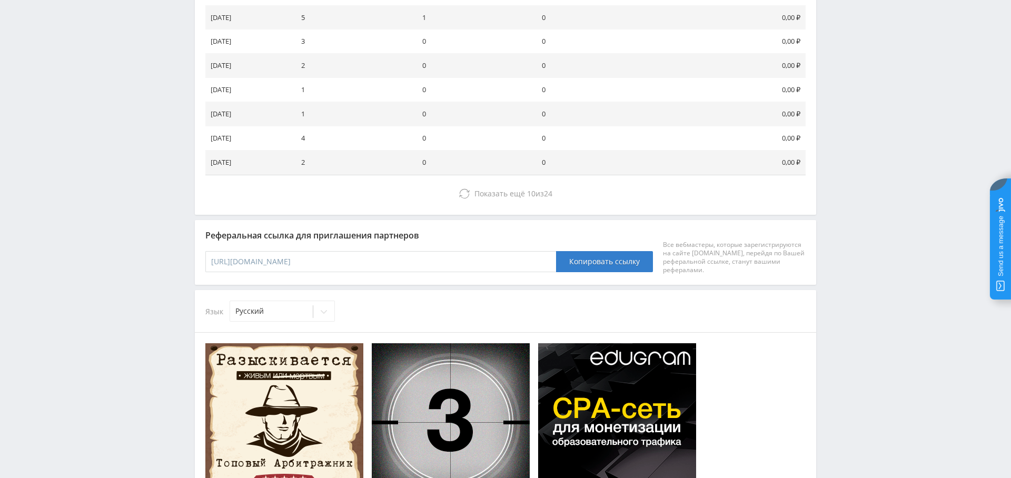
scroll to position [1175, 0]
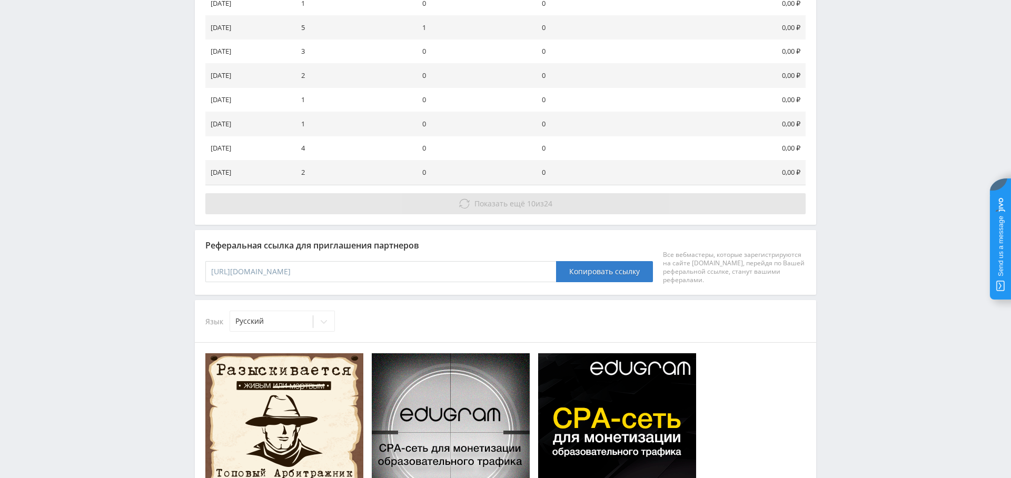
click at [502, 198] on span "Показать ещё" at bounding box center [499, 203] width 51 height 10
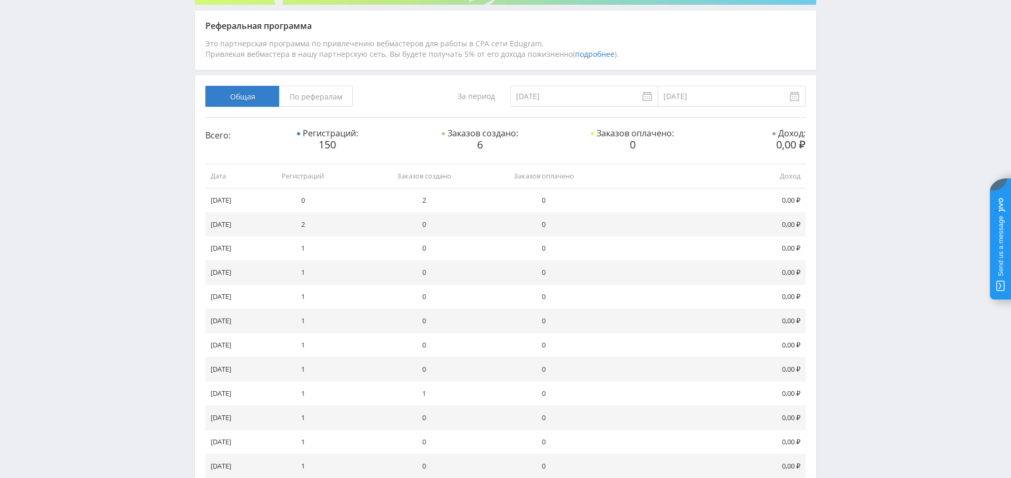
scroll to position [204, 0]
click at [325, 97] on span "По рефералам" at bounding box center [316, 96] width 74 height 21
click at [0, 0] on input "По рефералам" at bounding box center [0, 0] width 0 height 0
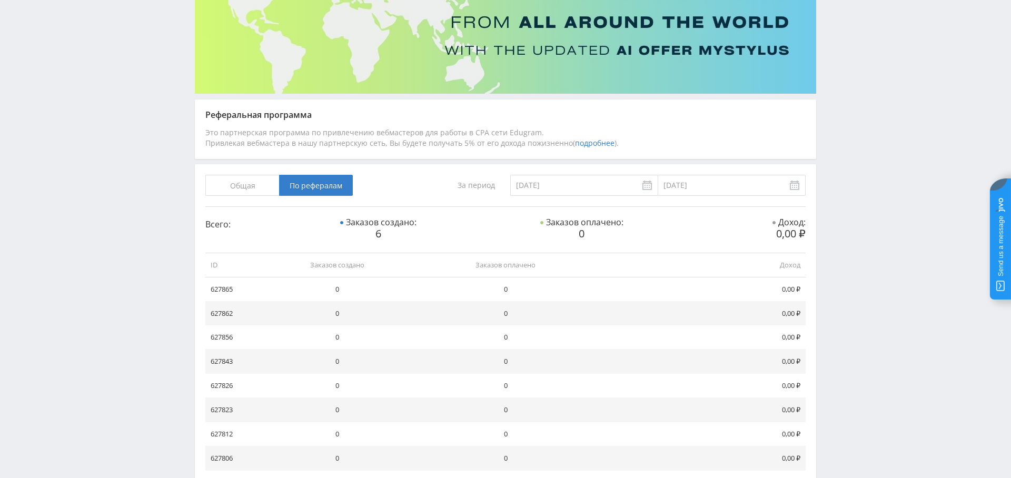
scroll to position [103, 0]
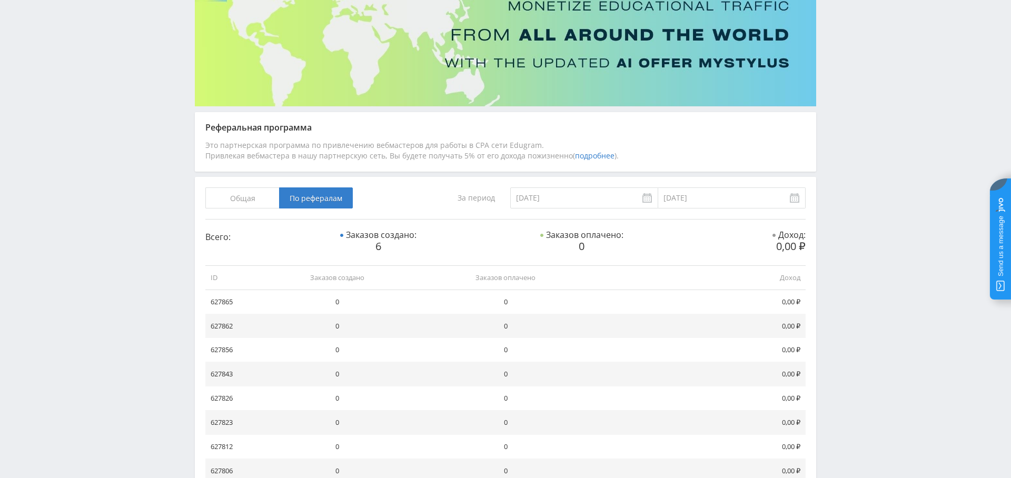
click at [248, 196] on span "Общая" at bounding box center [242, 197] width 74 height 21
click at [0, 0] on input "Общая" at bounding box center [0, 0] width 0 height 0
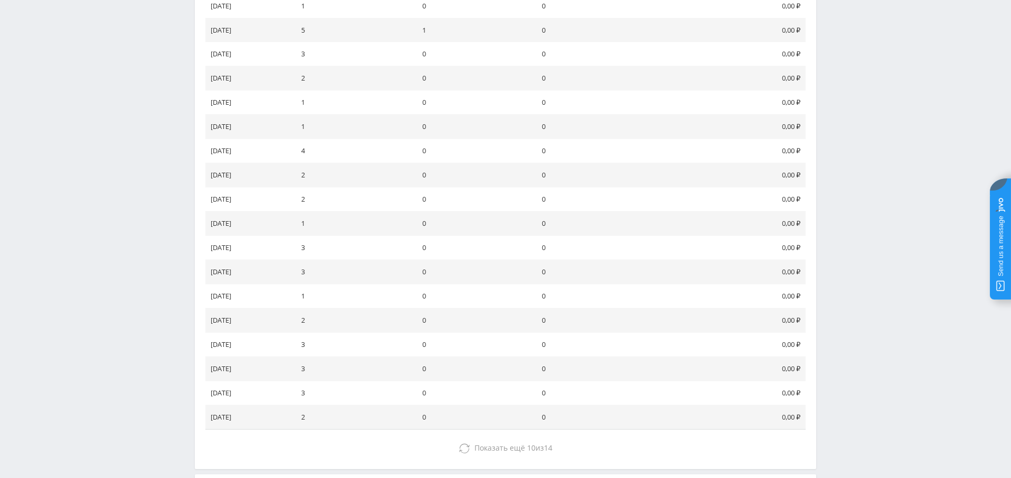
scroll to position [1310, 0]
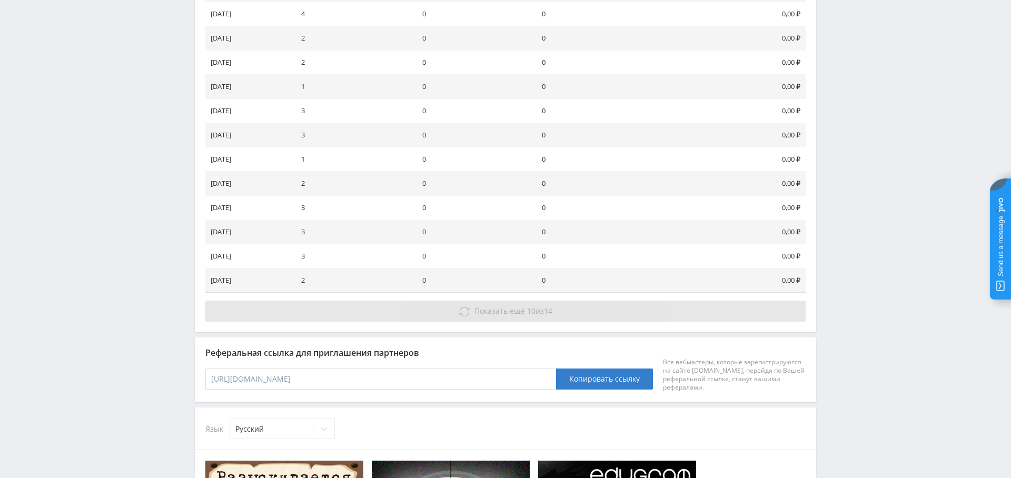
click at [480, 306] on span "Показать ещё" at bounding box center [499, 311] width 51 height 10
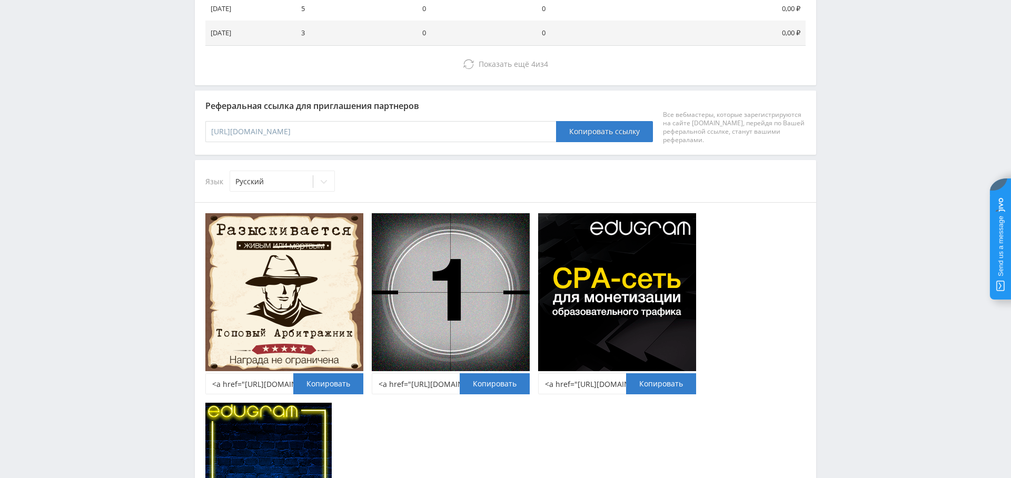
scroll to position [1513, 0]
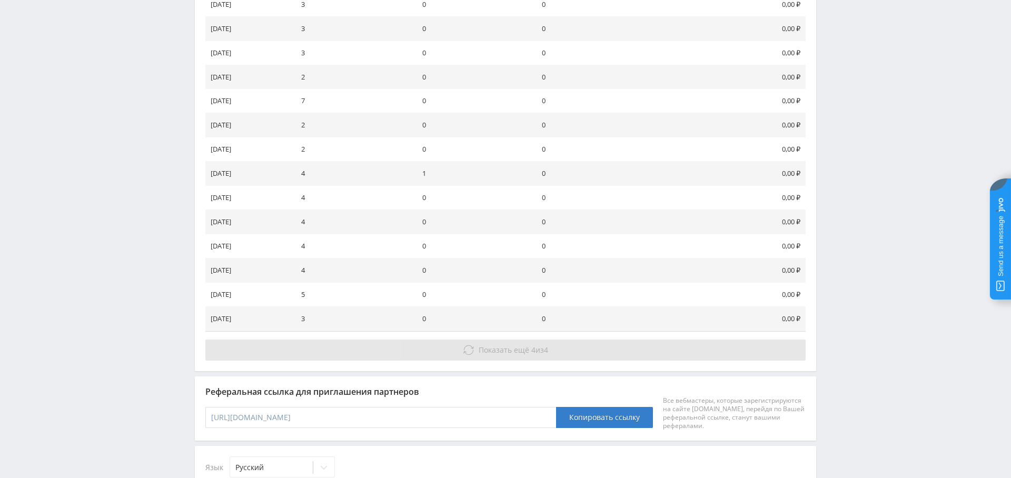
click at [496, 345] on span "Показать ещё" at bounding box center [503, 350] width 51 height 10
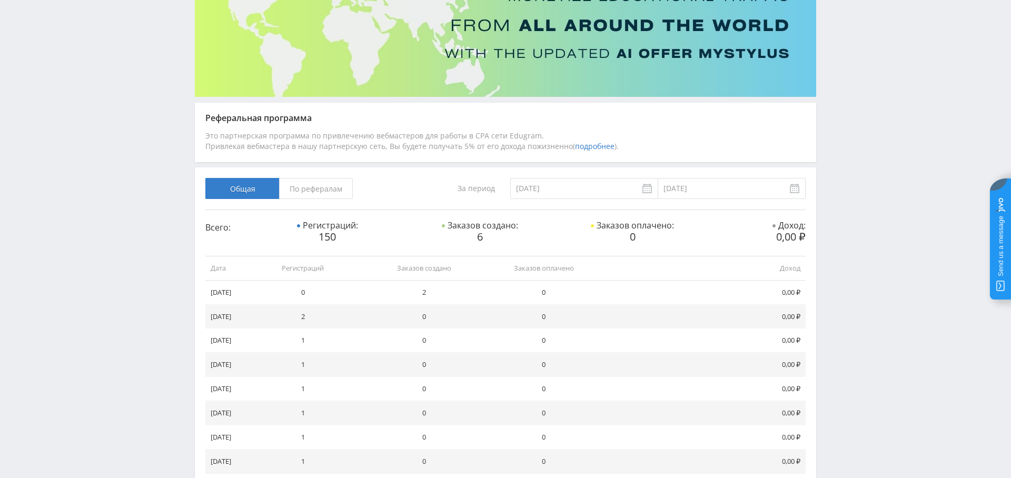
scroll to position [0, 0]
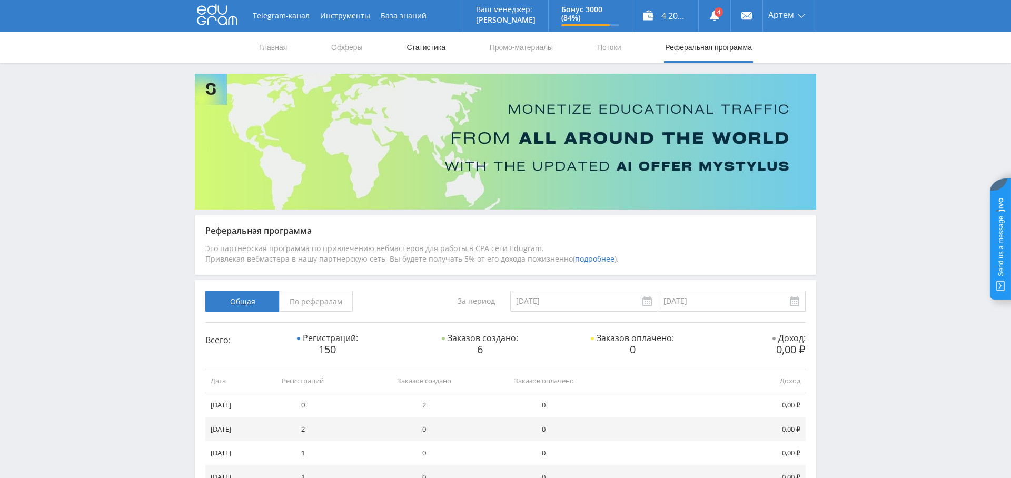
click at [416, 47] on link "Статистика" at bounding box center [425, 48] width 41 height 32
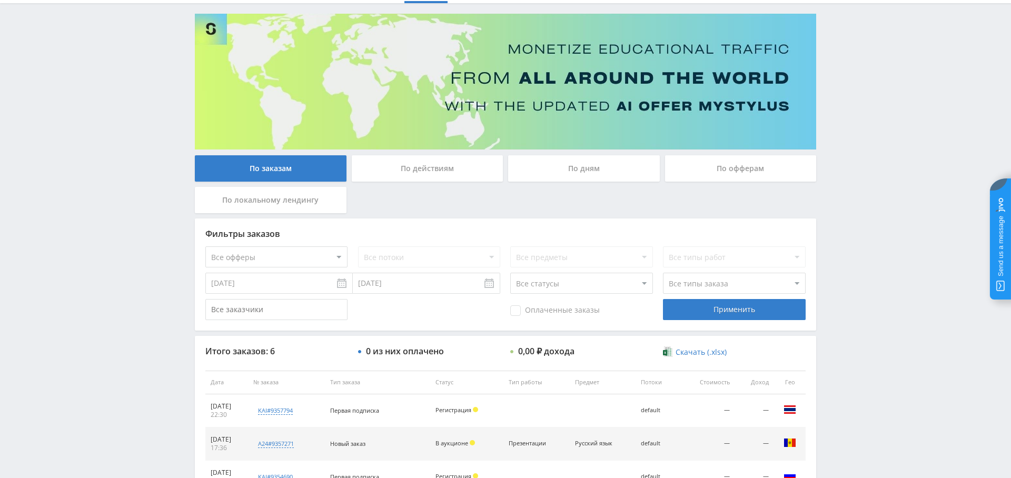
scroll to position [62, 0]
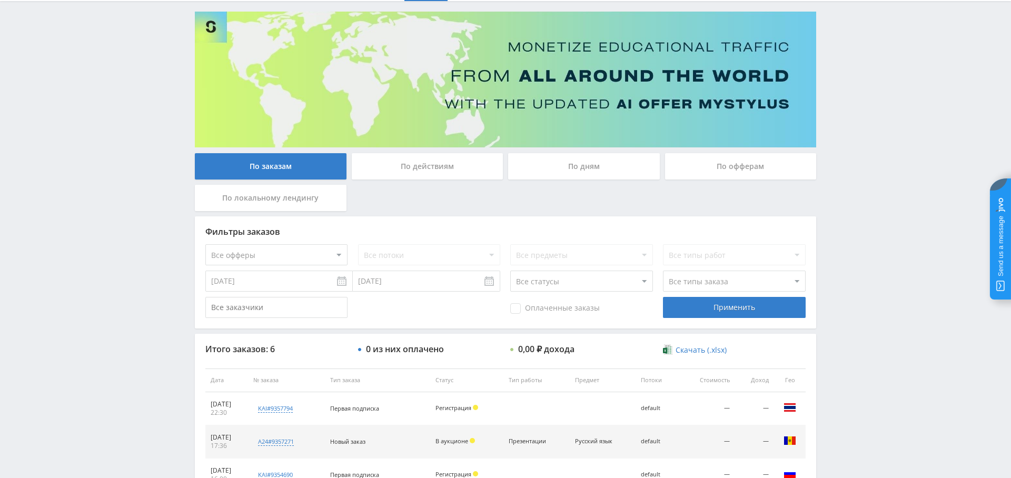
click at [284, 288] on input "[DATE]" at bounding box center [278, 281] width 147 height 21
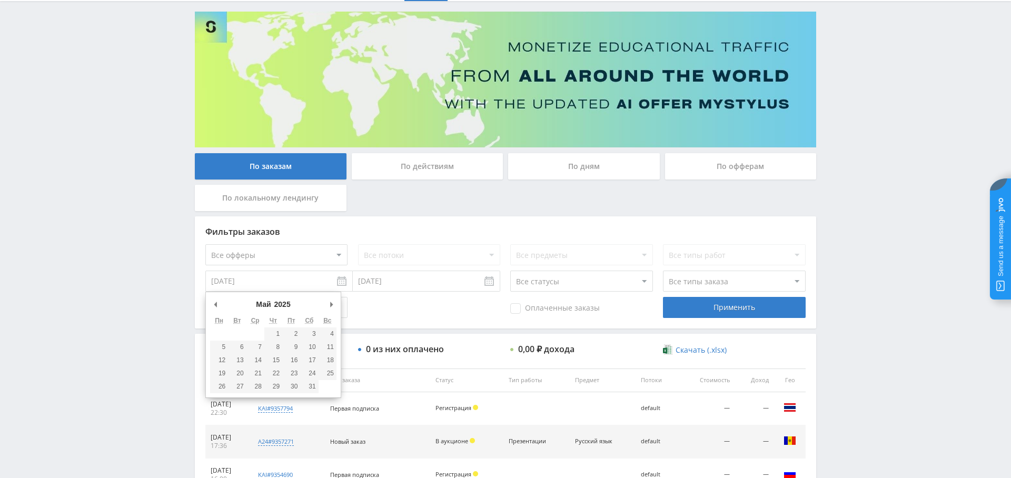
click at [595, 172] on div "По дням" at bounding box center [584, 166] width 152 height 26
click at [0, 0] on input "По дням" at bounding box center [0, 0] width 0 height 0
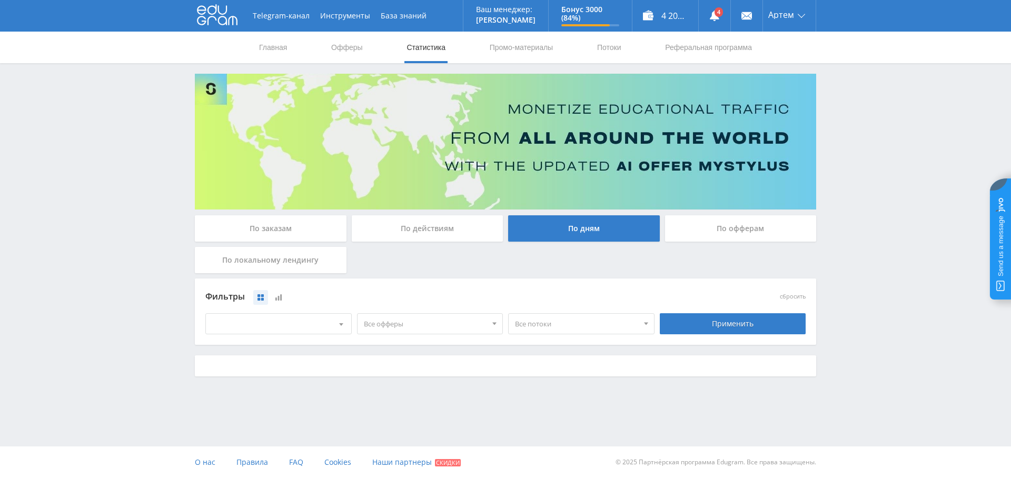
scroll to position [0, 0]
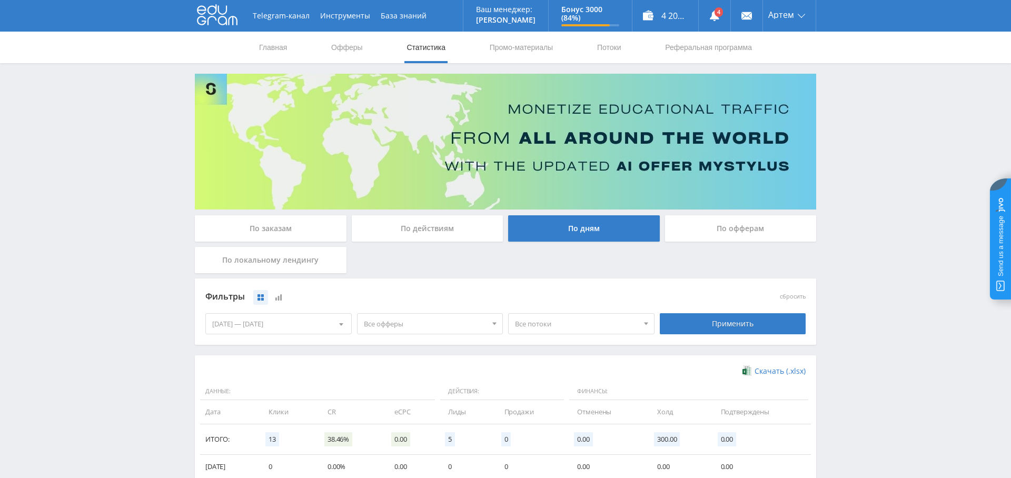
click at [305, 325] on div "[DATE] — [DATE]" at bounding box center [278, 324] width 145 height 20
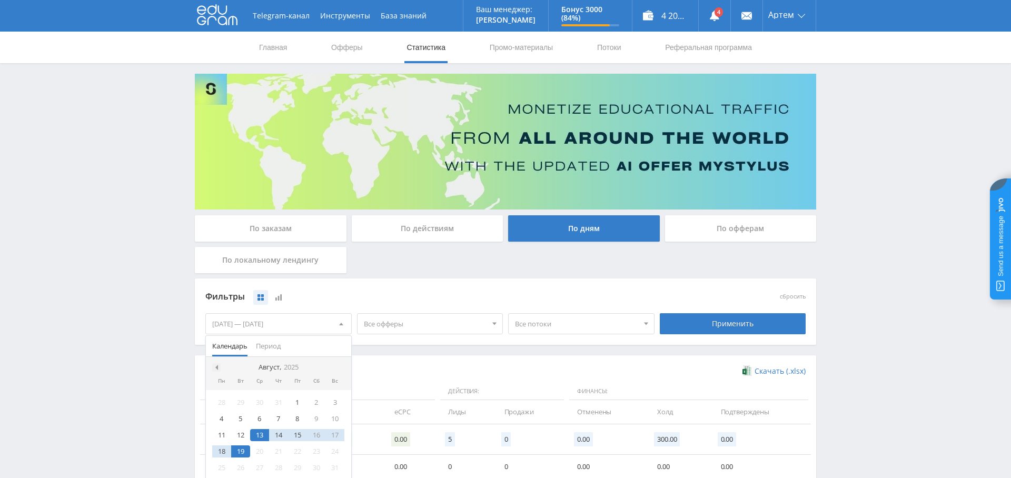
click at [215, 365] on span at bounding box center [215, 367] width 5 height 5
click at [217, 366] on div at bounding box center [216, 367] width 8 height 8
drag, startPoint x: 217, startPoint y: 366, endPoint x: 232, endPoint y: 371, distance: 15.5
click at [217, 366] on div at bounding box center [216, 367] width 8 height 8
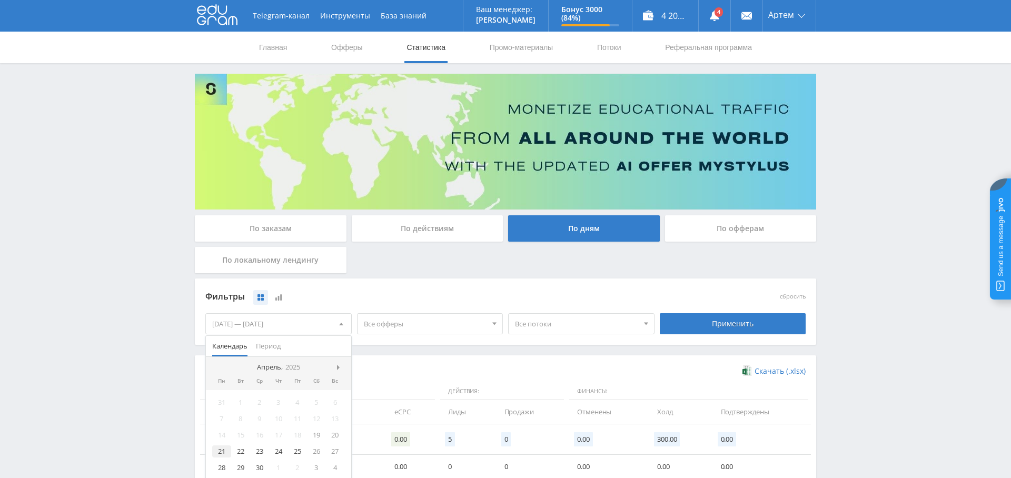
click at [220, 449] on div "21" at bounding box center [221, 451] width 19 height 12
click at [339, 365] on span at bounding box center [339, 367] width 5 height 5
click at [338, 365] on span at bounding box center [339, 367] width 5 height 5
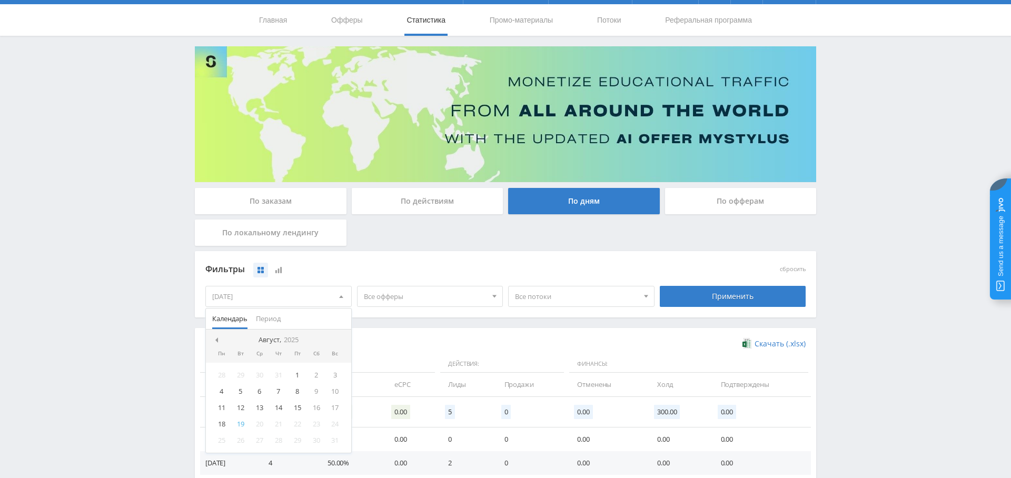
scroll to position [31, 0]
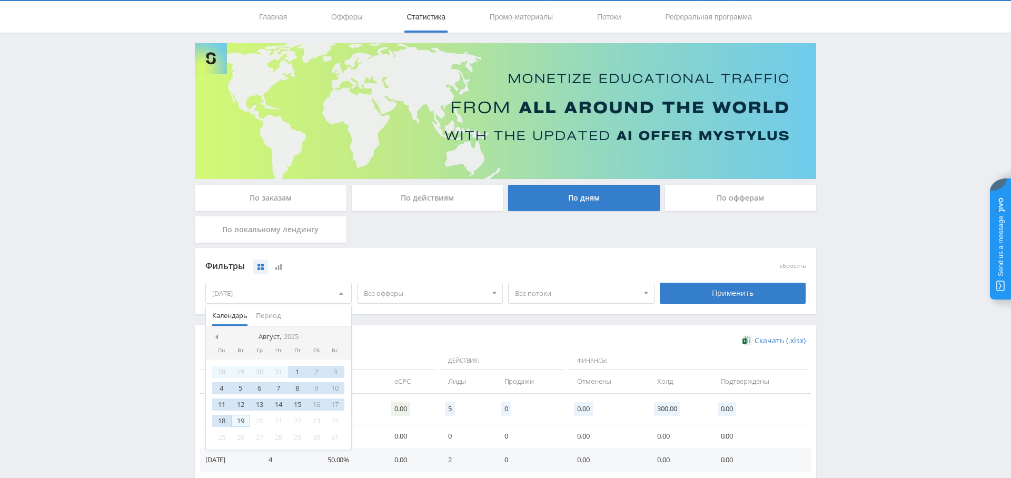
click at [243, 420] on div "19" at bounding box center [240, 421] width 19 height 12
click at [460, 314] on div "Фильтры сбросить 21.04.2025 — 19.08.2025 Календарь Период Август, 2025 Пн Вт Ср…" at bounding box center [505, 286] width 621 height 77
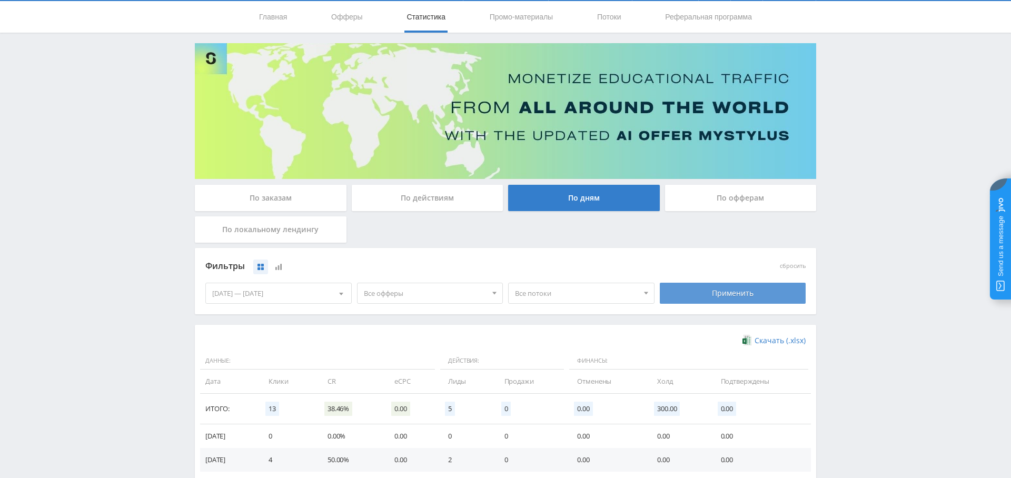
click at [721, 289] on div "Применить" at bounding box center [733, 293] width 146 height 21
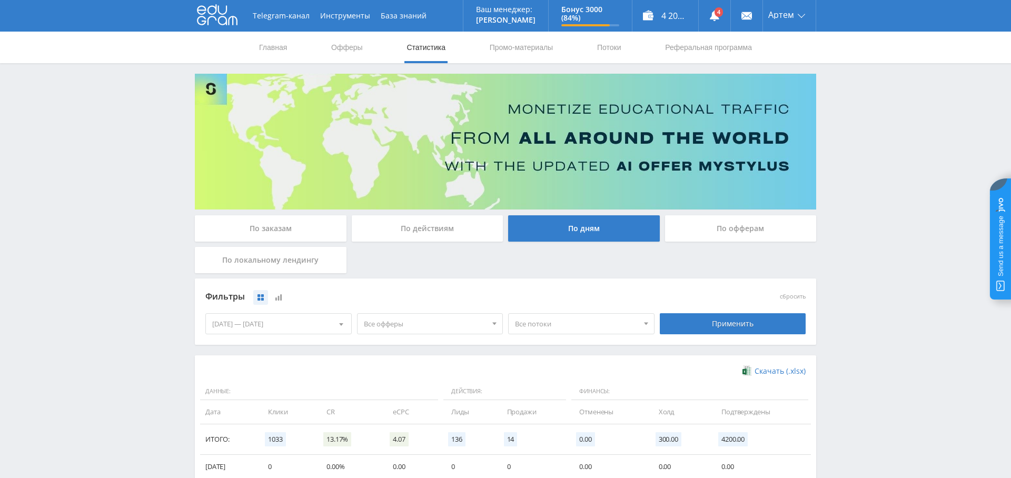
scroll to position [2, 0]
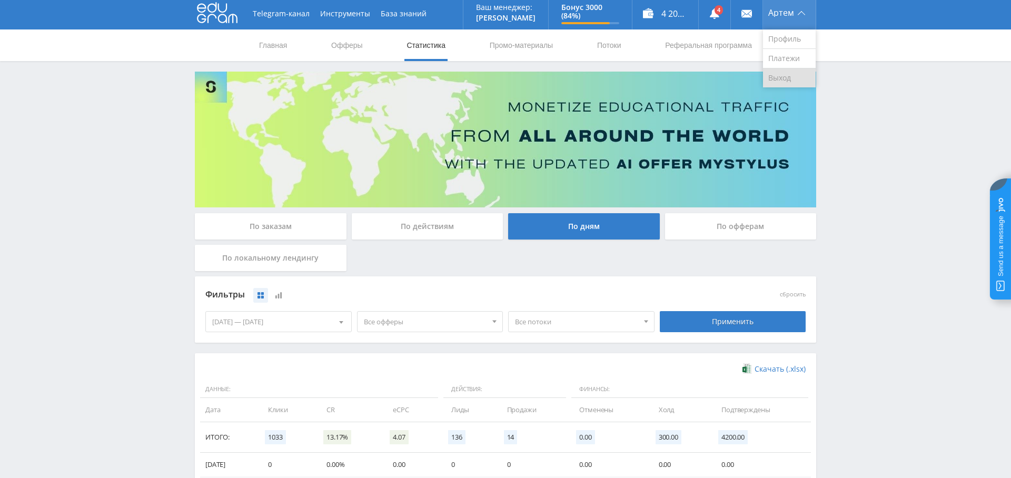
click at [783, 77] on link "Выход" at bounding box center [789, 77] width 53 height 19
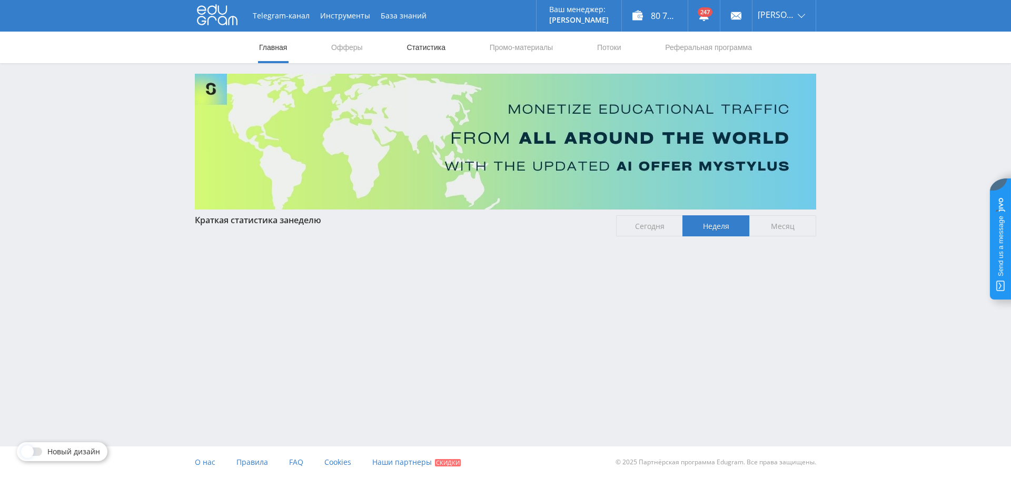
click at [431, 50] on link "Статистика" at bounding box center [425, 48] width 41 height 32
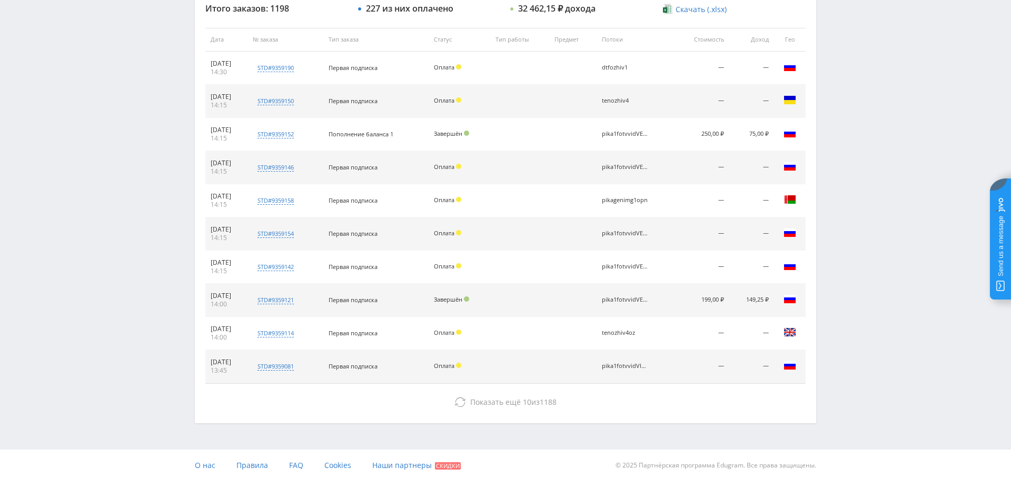
scroll to position [403, 0]
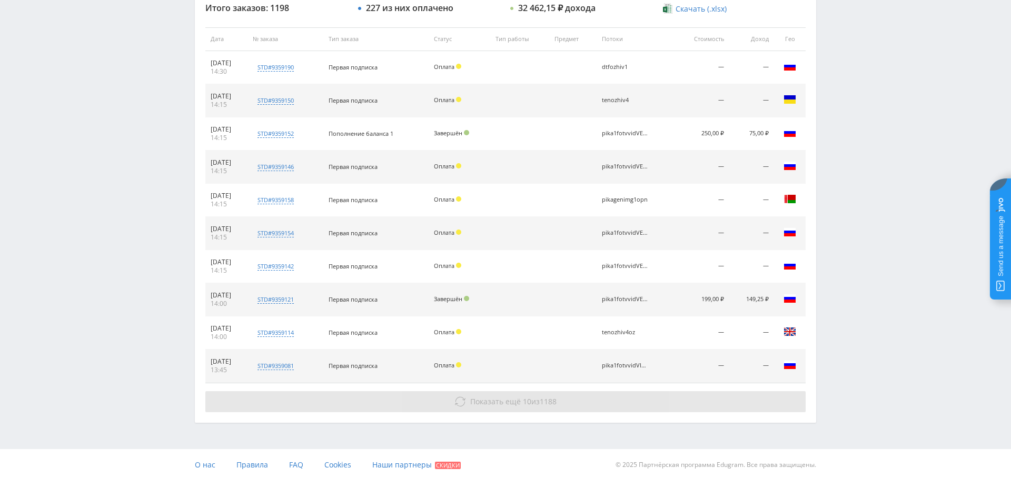
click at [494, 393] on button "Показать ещё 10 из 1188" at bounding box center [505, 401] width 600 height 21
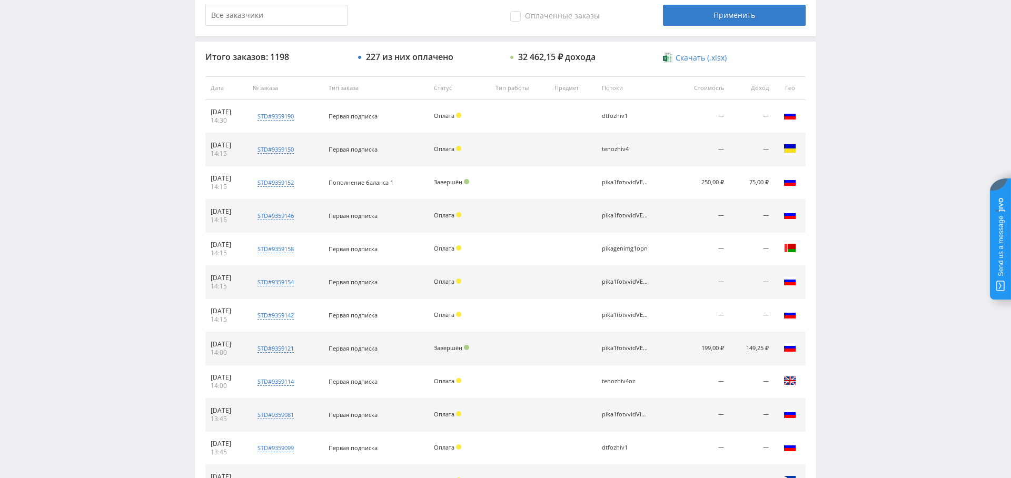
scroll to position [0, 0]
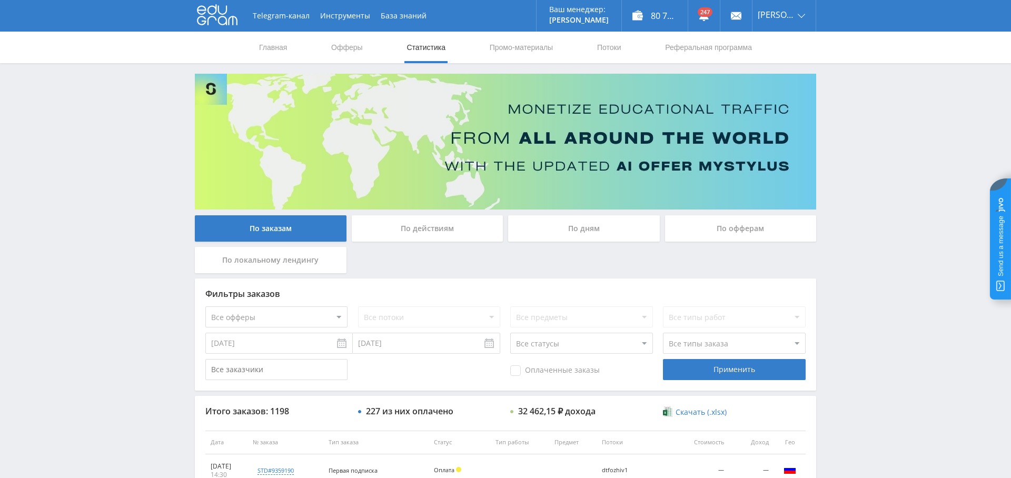
click at [541, 374] on span "Оплаченные заказы" at bounding box center [554, 370] width 89 height 11
click at [0, 0] on input "Оплаченные заказы" at bounding box center [0, 0] width 0 height 0
click at [315, 318] on select "Все офферы MyStylus MyStylus - Revshare Кампус AI Studybay Автор24 Studybay Bra…" at bounding box center [276, 316] width 142 height 21
select select "376"
click at [726, 368] on div "Применить" at bounding box center [734, 369] width 142 height 21
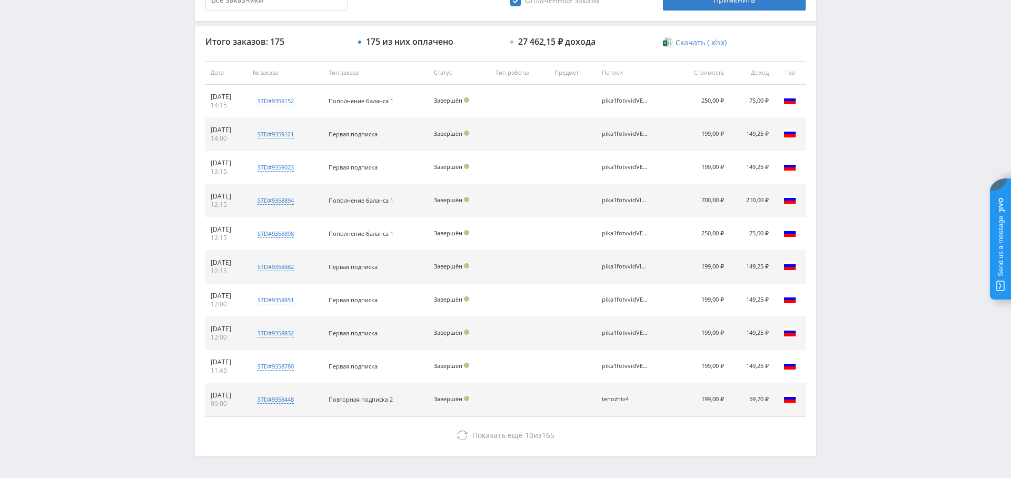
scroll to position [403, 0]
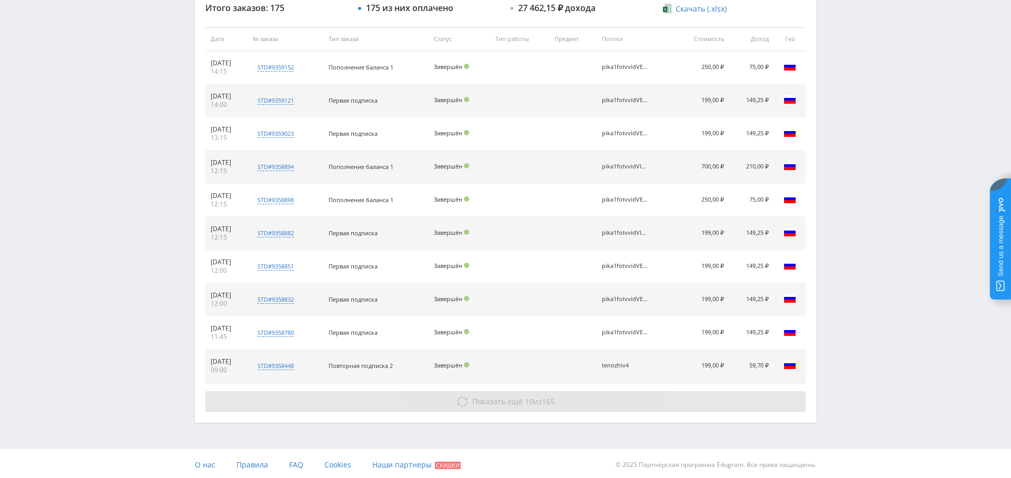
drag, startPoint x: 489, startPoint y: 395, endPoint x: 484, endPoint y: 403, distance: 8.5
click at [489, 396] on span "Показать ещё" at bounding box center [497, 401] width 51 height 10
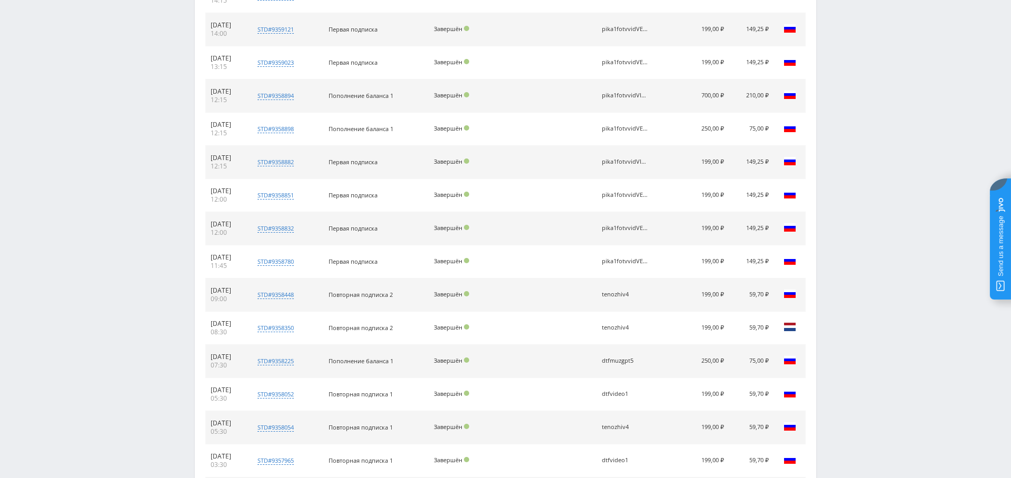
scroll to position [476, 0]
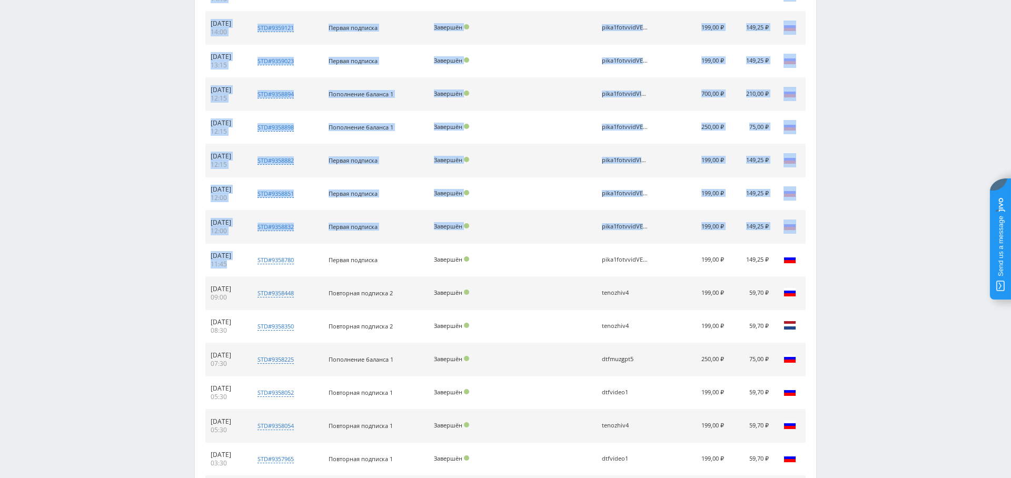
drag, startPoint x: 228, startPoint y: 268, endPoint x: 203, endPoint y: 250, distance: 31.4
click at [203, 250] on div "Итого заказов: 175 175 из них оплачено 27 462,15 ₽ дохода Скачать (.xlsx) Дата …" at bounding box center [505, 284] width 621 height 728
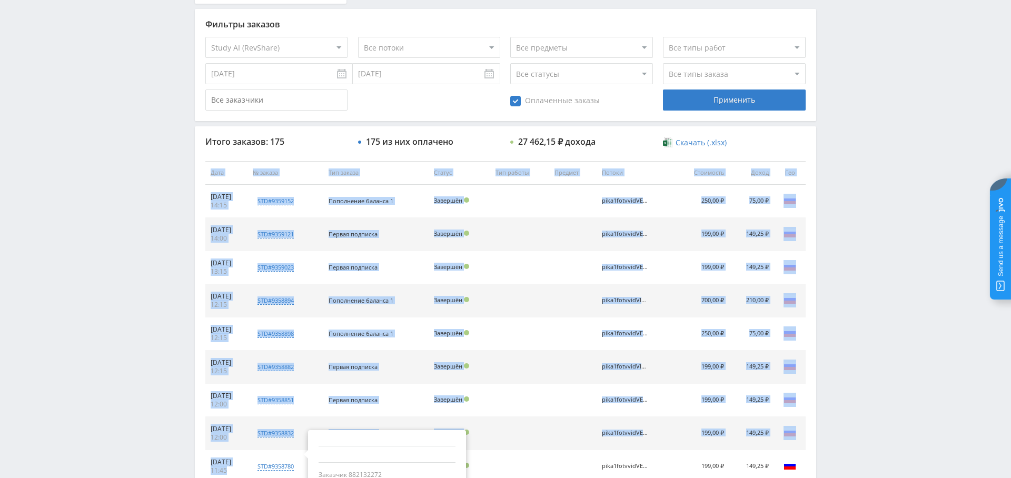
scroll to position [196, 0]
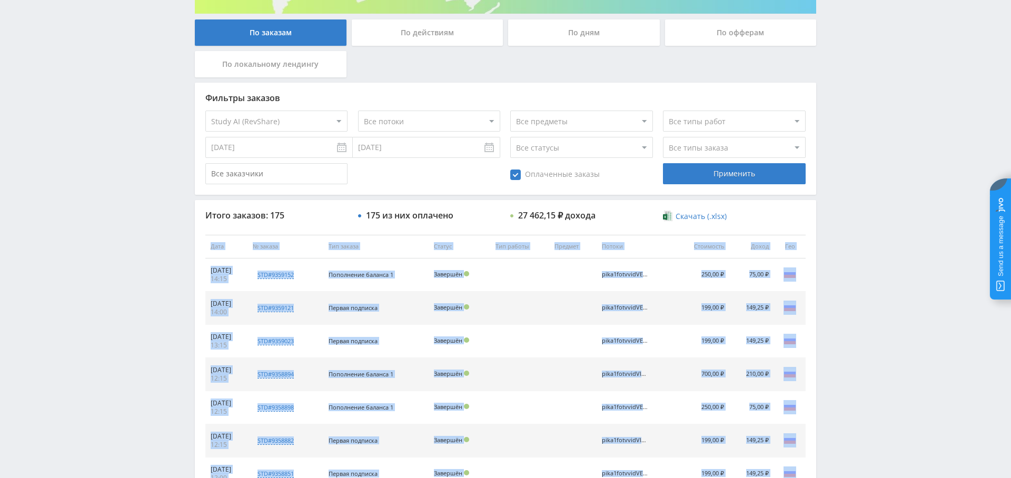
click at [474, 317] on td "Завершён" at bounding box center [459, 308] width 62 height 33
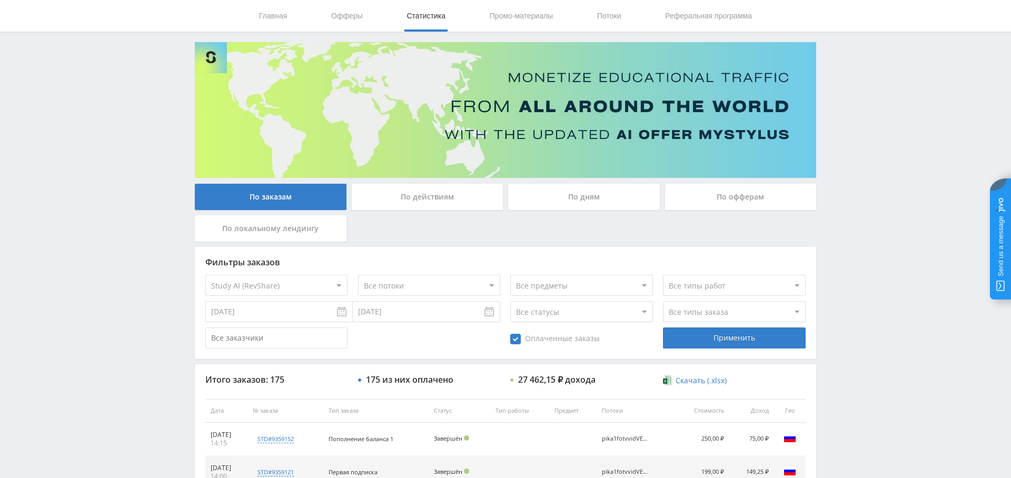
scroll to position [0, 0]
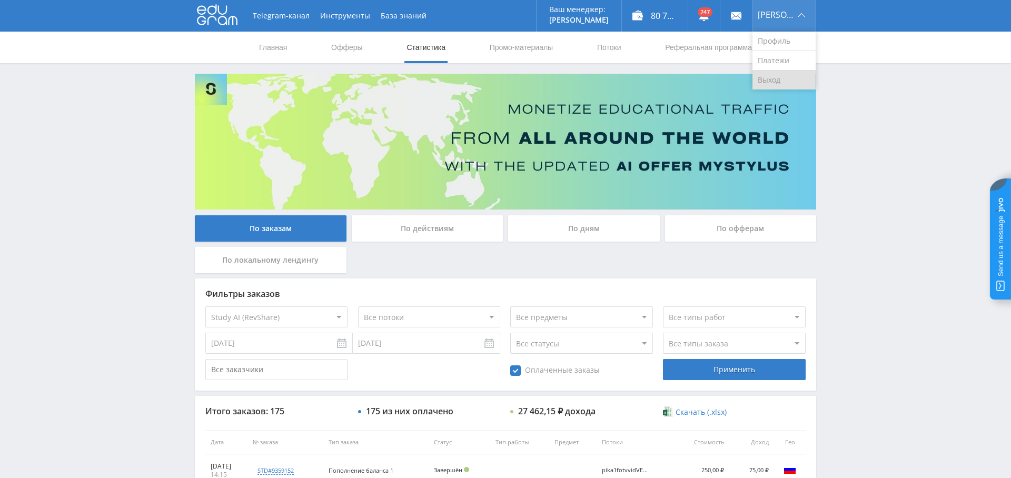
click at [785, 76] on link "Выход" at bounding box center [783, 80] width 63 height 19
